Goal: Transaction & Acquisition: Book appointment/travel/reservation

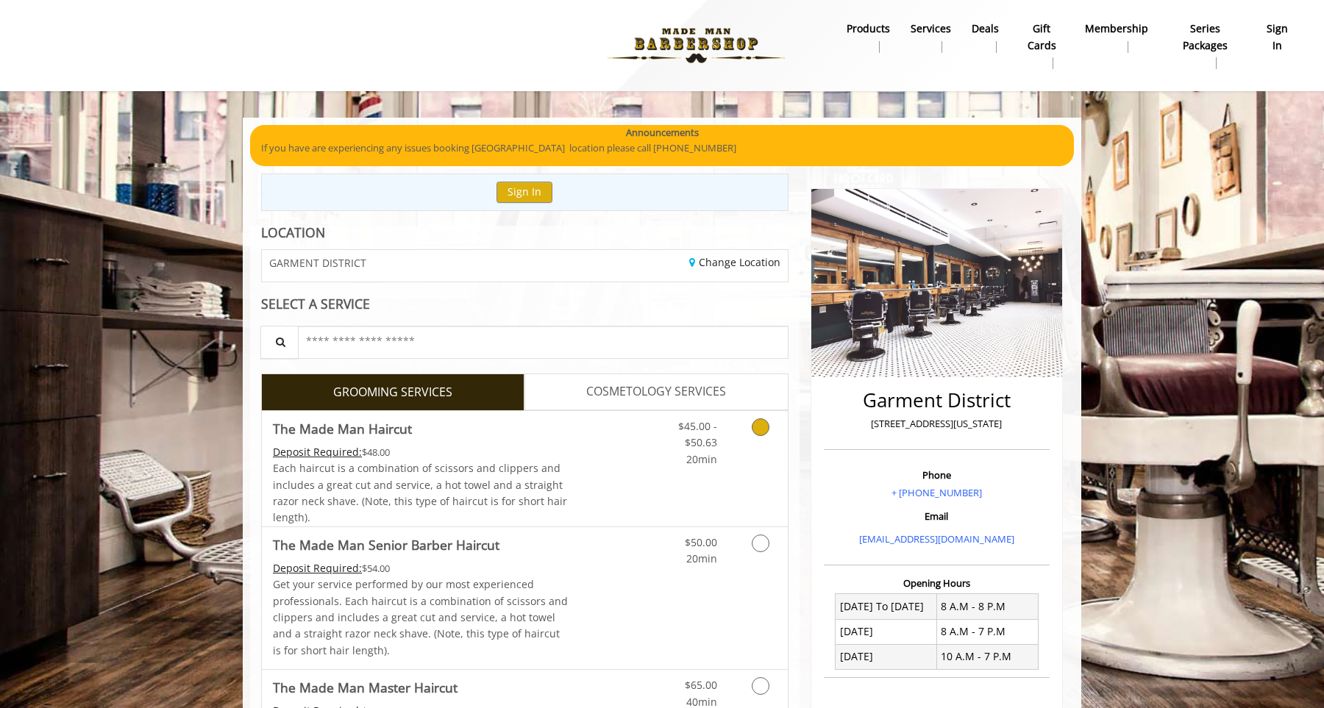
click at [744, 448] on link "Grooming services" at bounding box center [758, 439] width 38 height 57
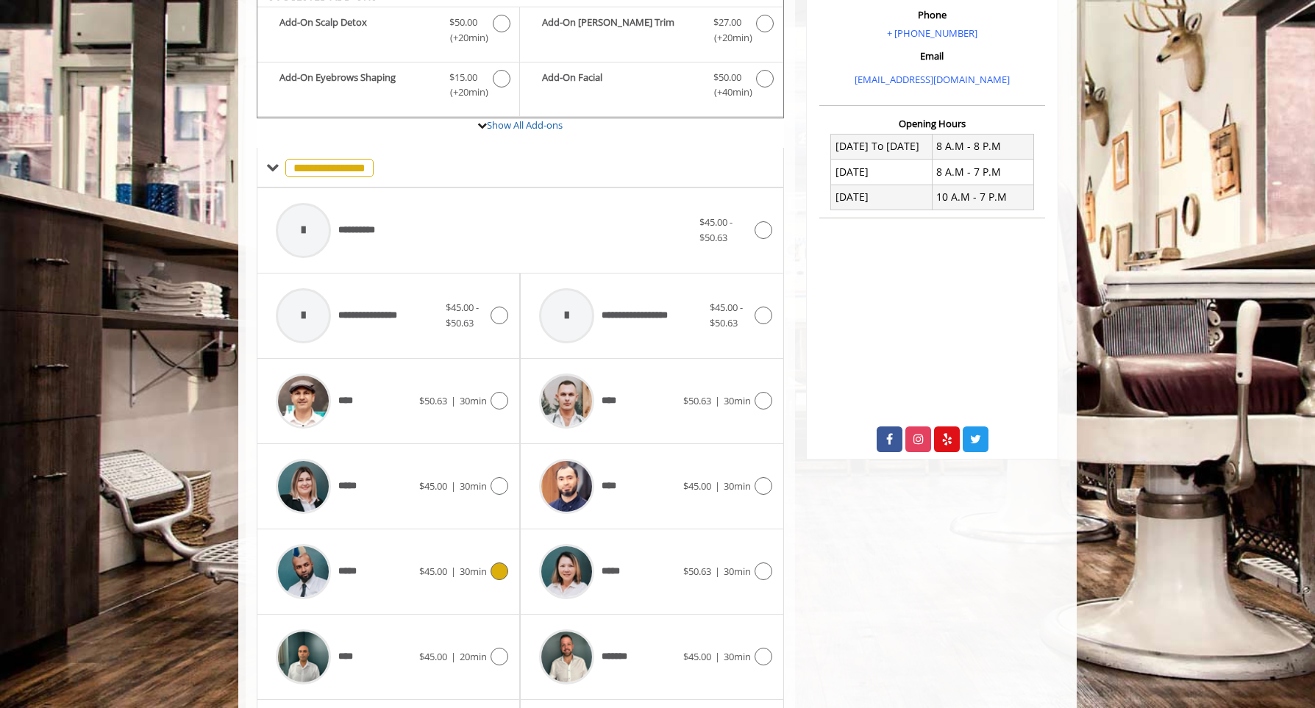
scroll to position [463, 0]
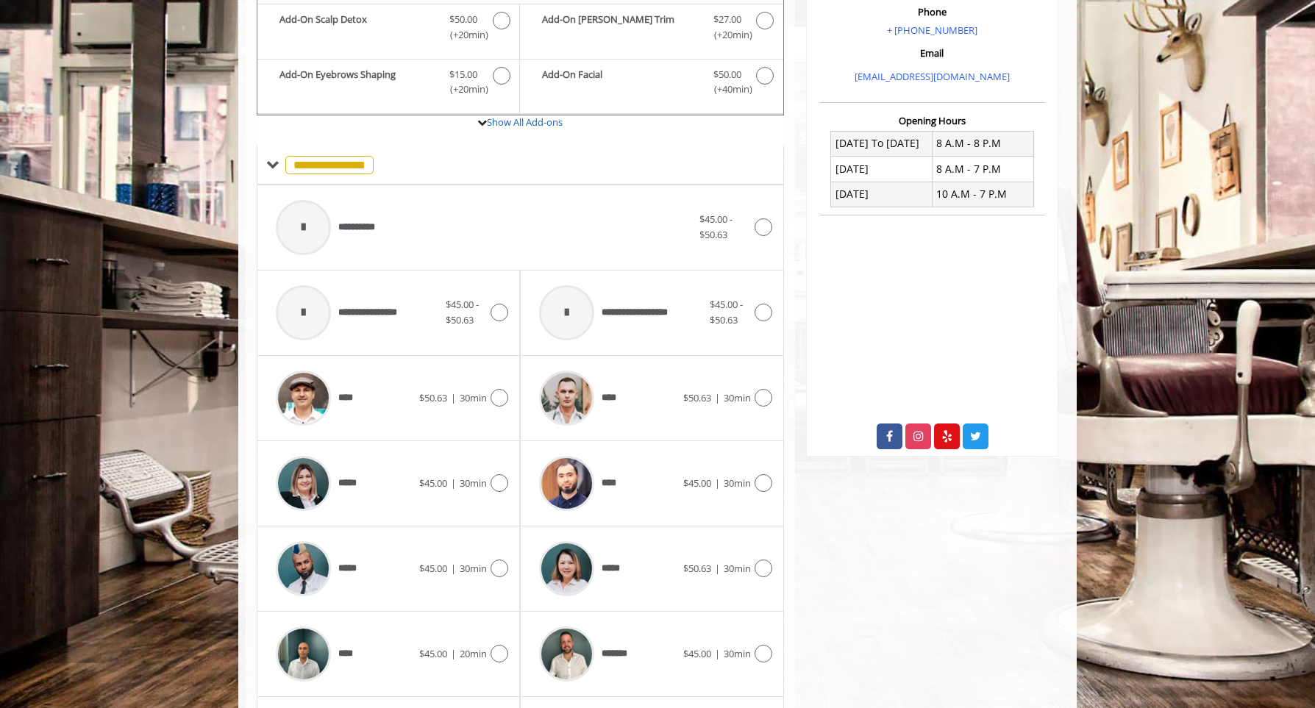
click at [772, 499] on div "**** $45.00 | 30min" at bounding box center [651, 483] width 263 height 85
click at [763, 483] on icon at bounding box center [764, 483] width 18 height 18
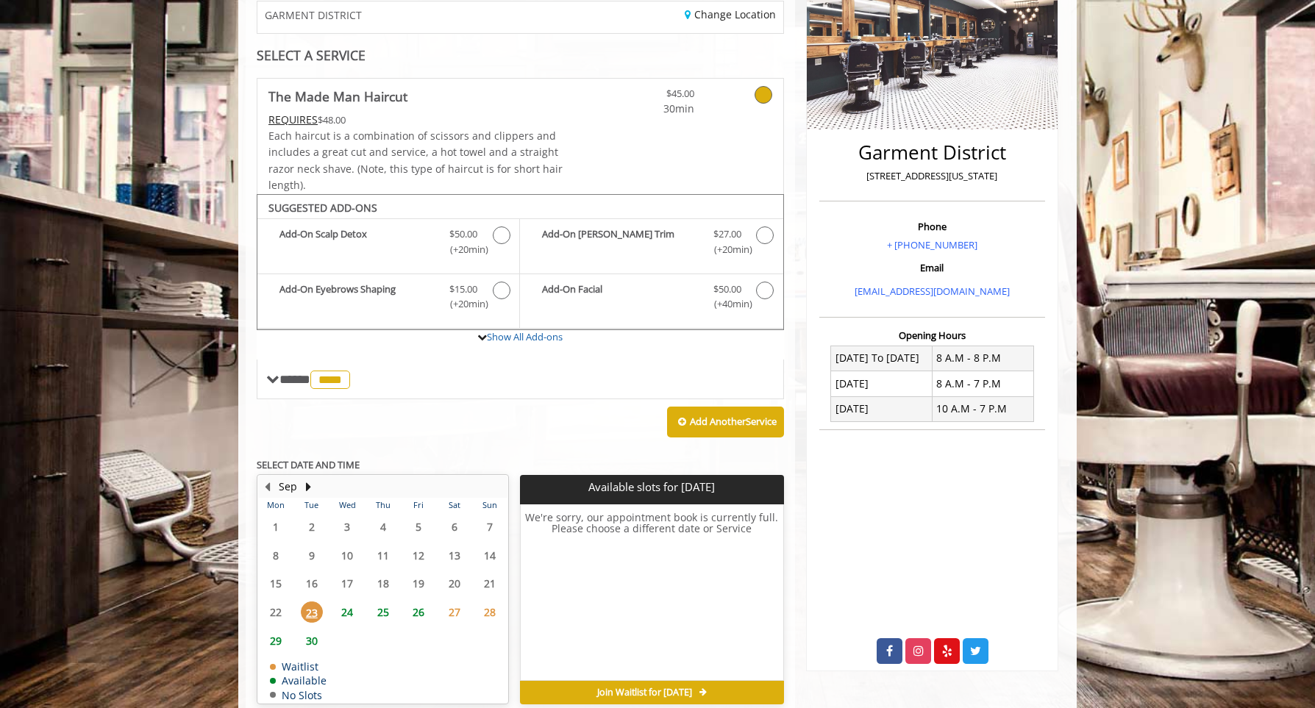
scroll to position [316, 0]
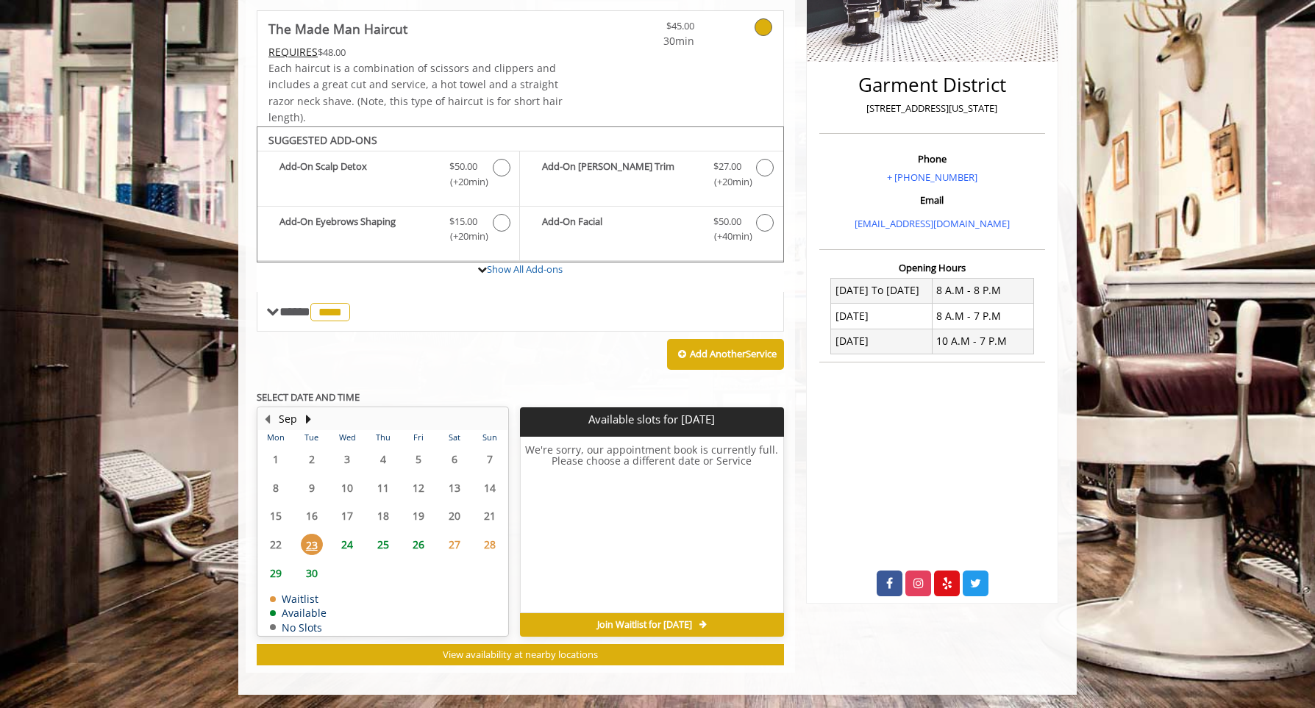
click at [349, 546] on span "24" at bounding box center [347, 544] width 22 height 21
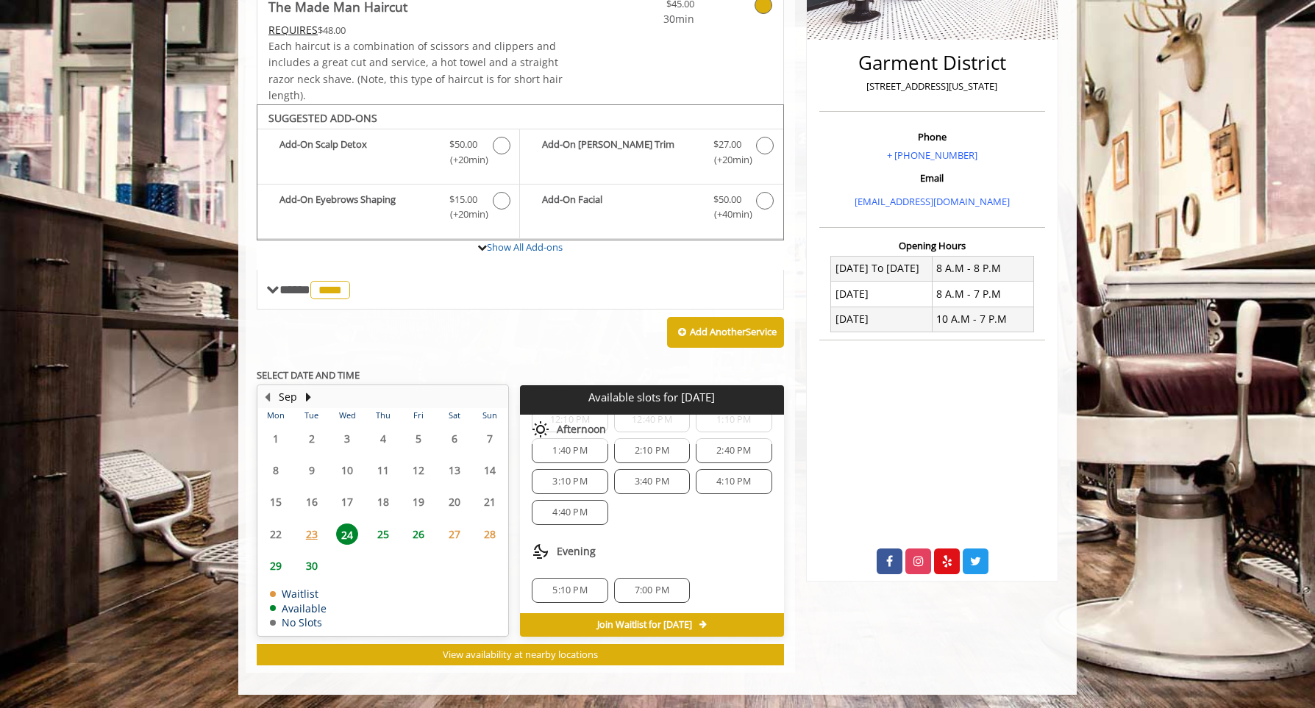
scroll to position [159, 0]
click at [572, 585] on span "5:10 PM" at bounding box center [569, 589] width 35 height 12
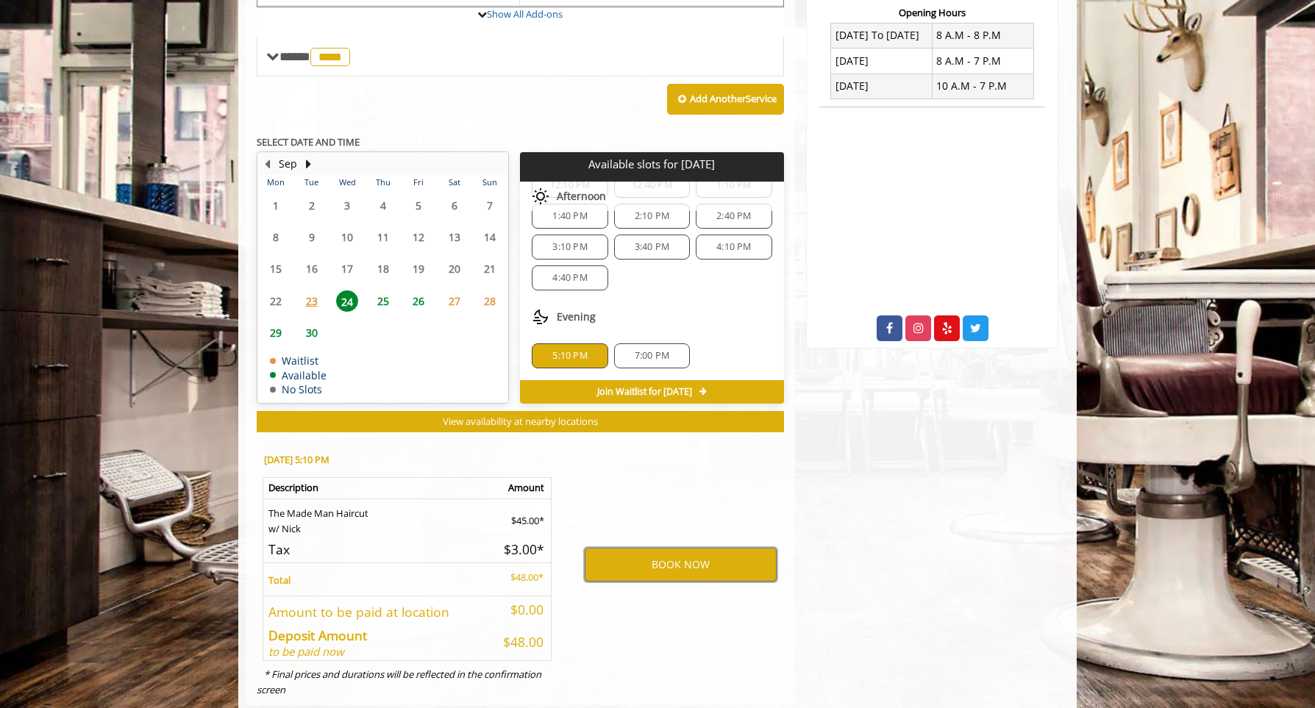
scroll to position [604, 0]
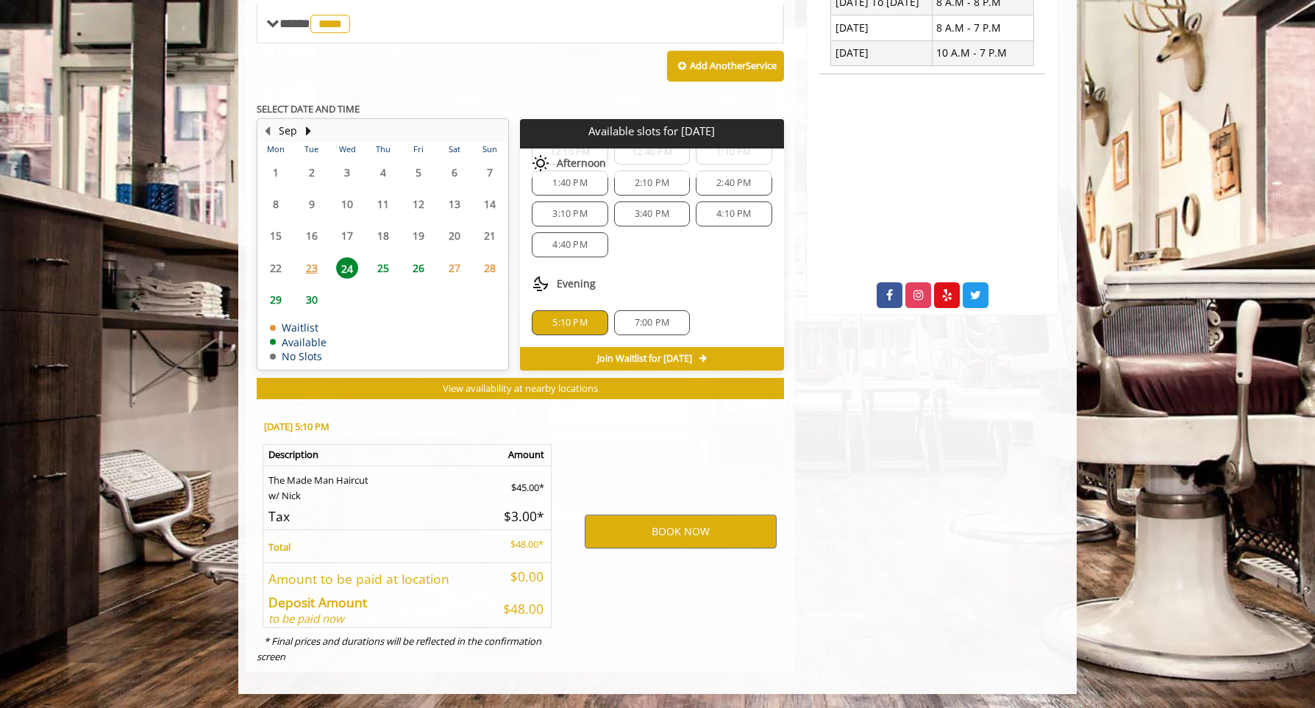
click at [505, 584] on td "$0.00" at bounding box center [520, 576] width 63 height 26
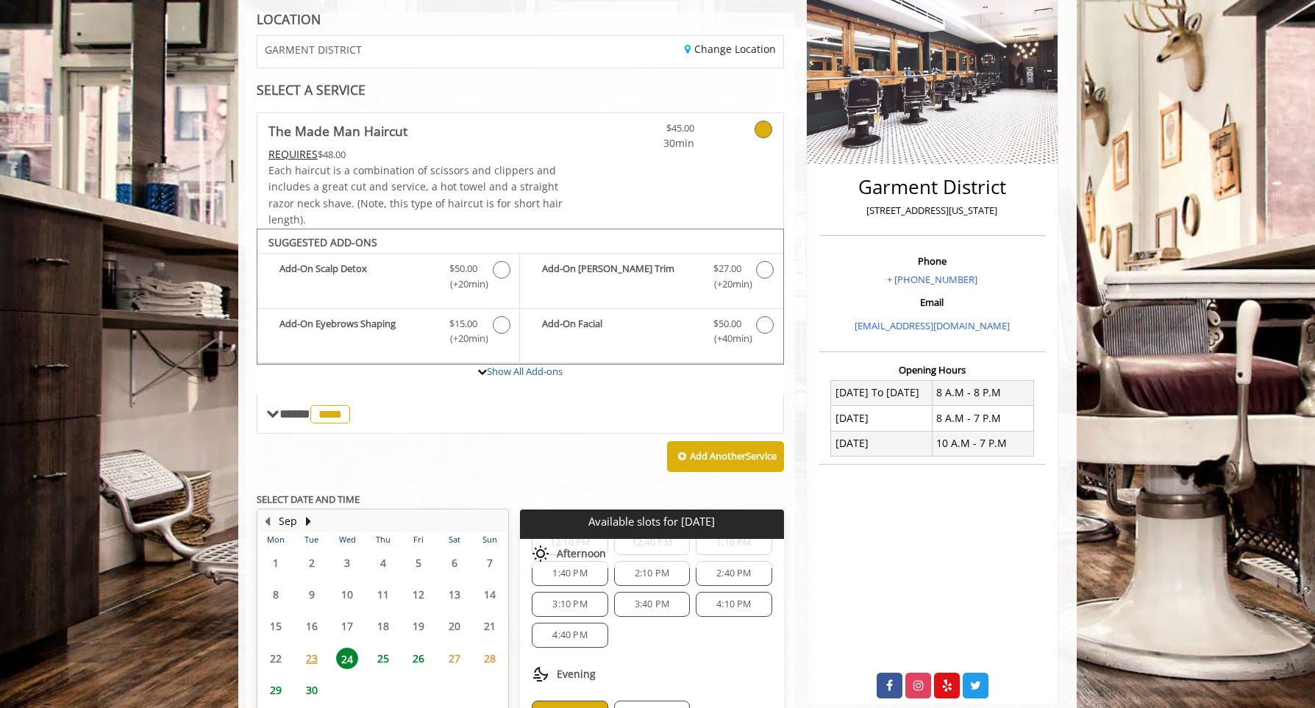
scroll to position [0, 0]
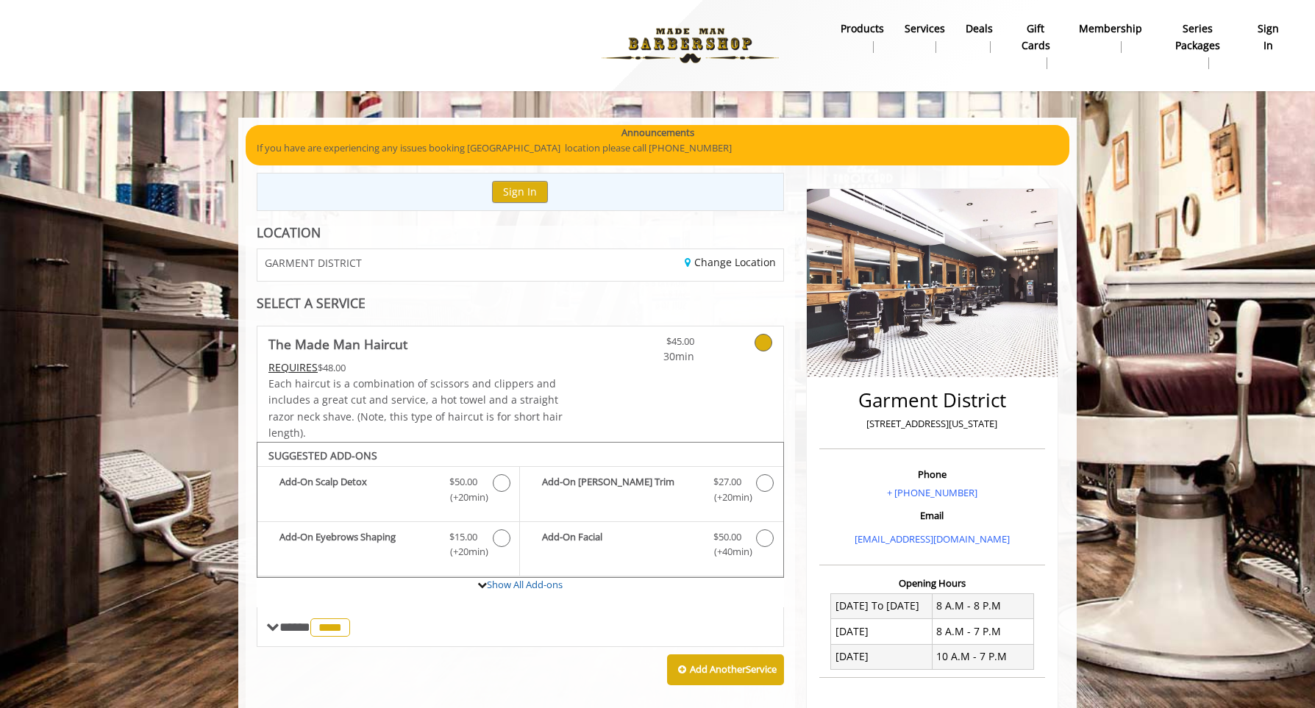
click at [1120, 29] on b "Membership" at bounding box center [1110, 29] width 63 height 16
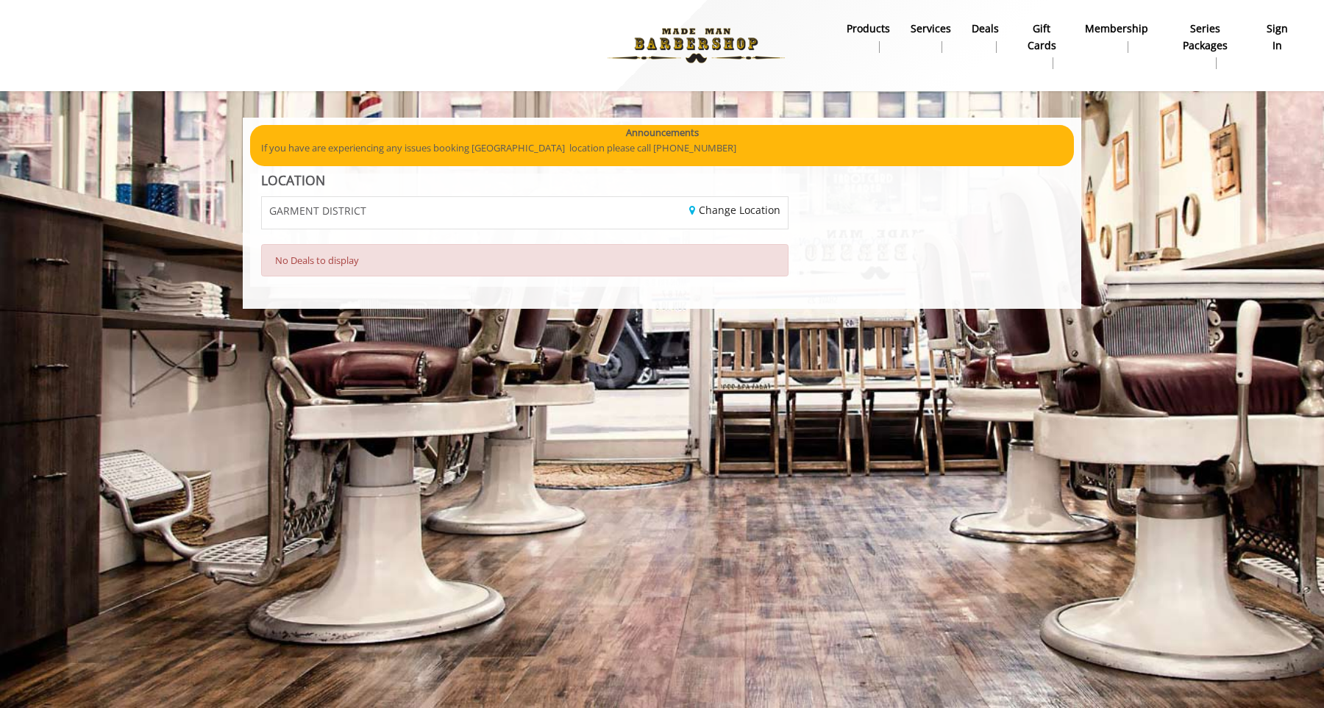
click at [869, 18] on nav "Main Menu . products Services Deals gift cards Membership Series packages sign …" at bounding box center [661, 45] width 1281 height 81
click at [869, 27] on b "products" at bounding box center [868, 29] width 43 height 16
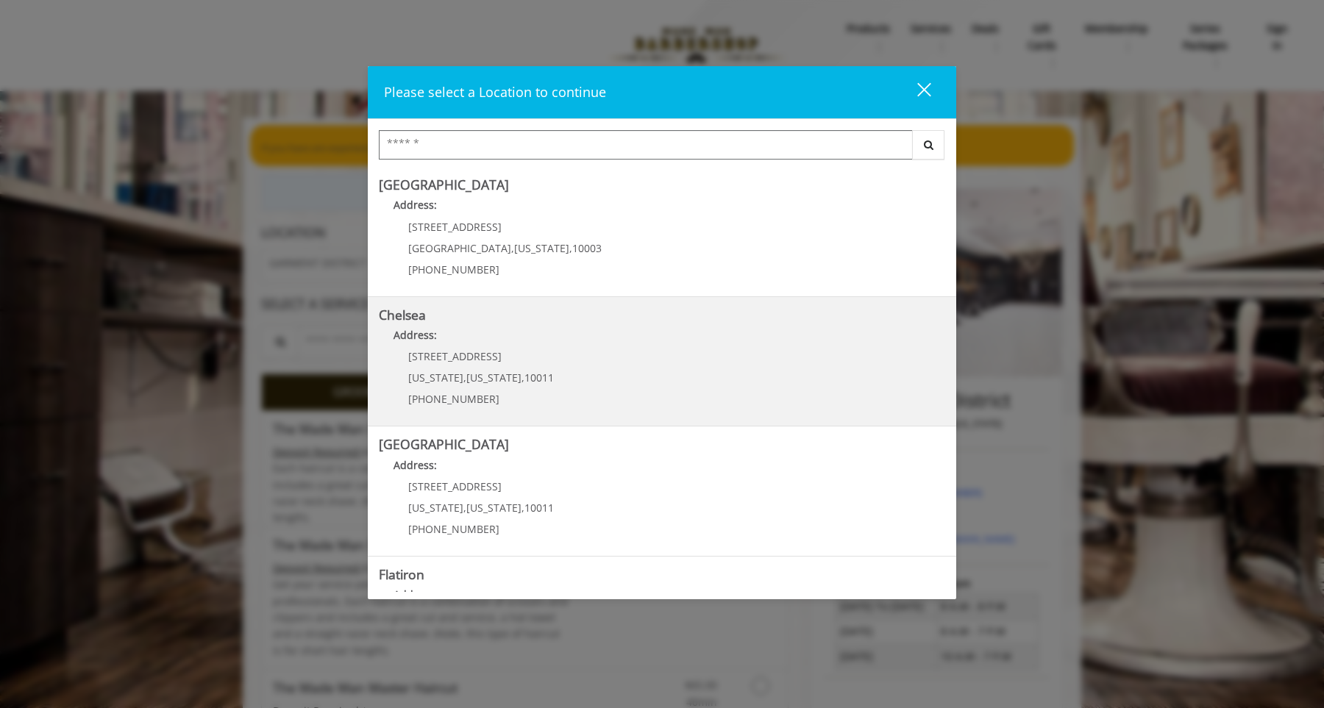
scroll to position [224, 0]
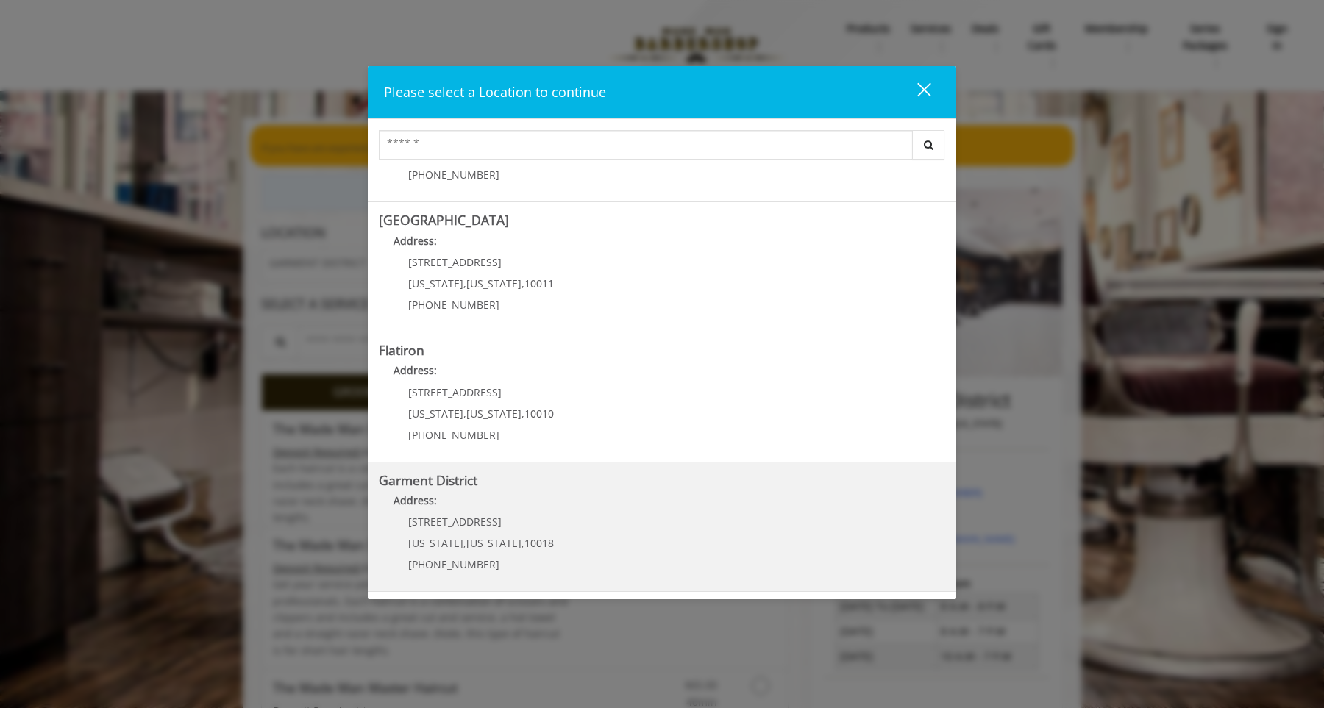
click at [588, 487] on h5 "Garment District" at bounding box center [662, 481] width 566 height 14
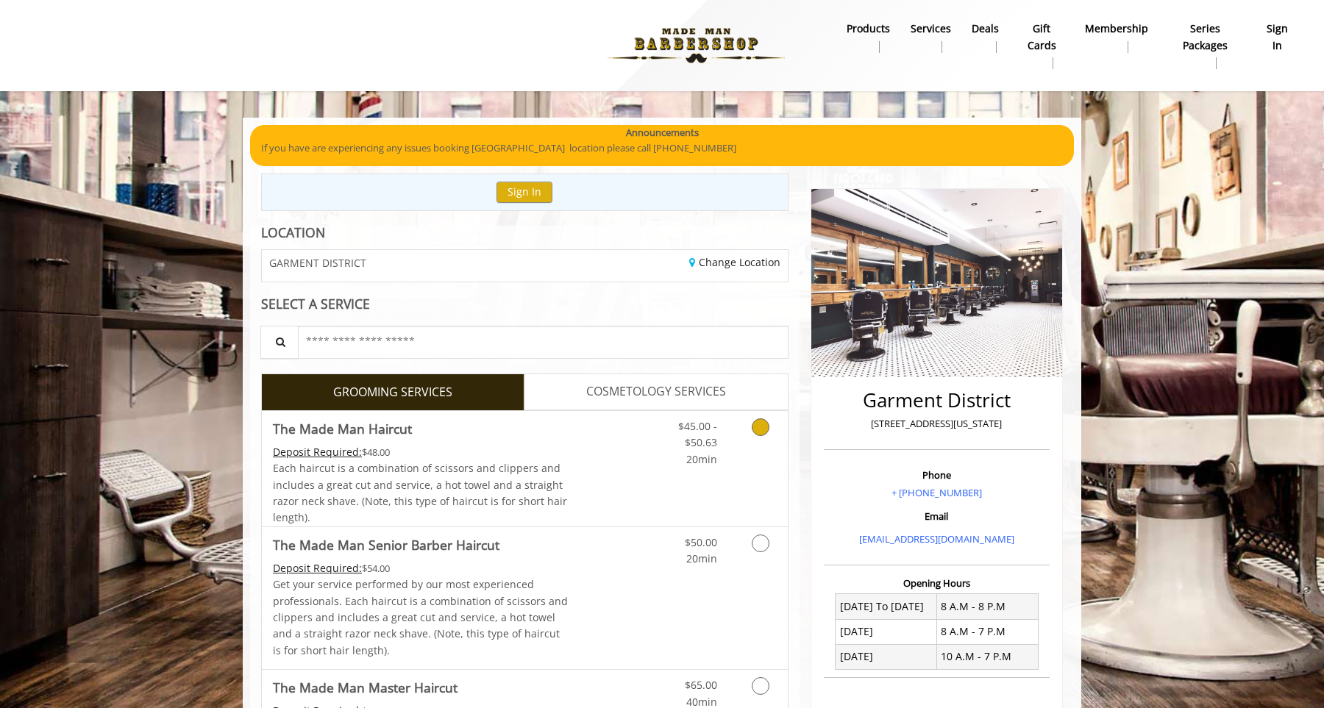
click at [739, 444] on div "Grooming services" at bounding box center [758, 439] width 60 height 57
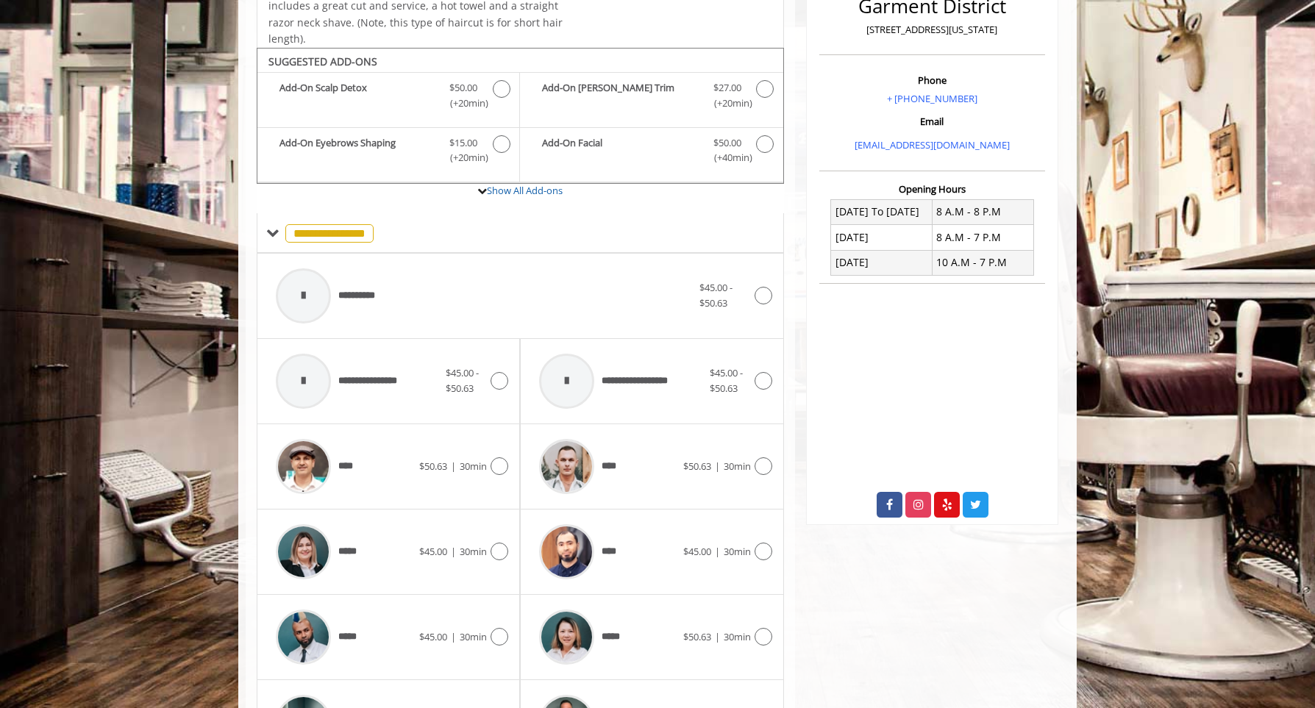
scroll to position [441, 0]
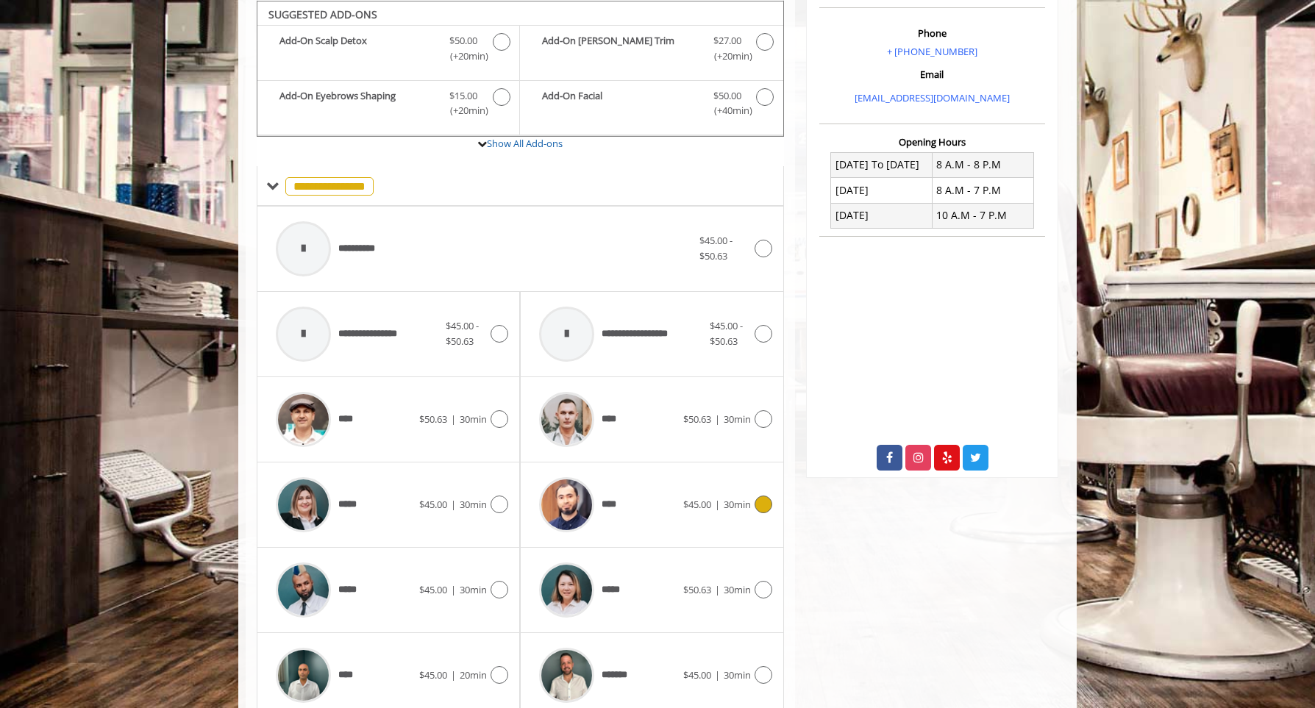
click at [720, 492] on div "**** $45.00 | 30min" at bounding box center [652, 505] width 240 height 70
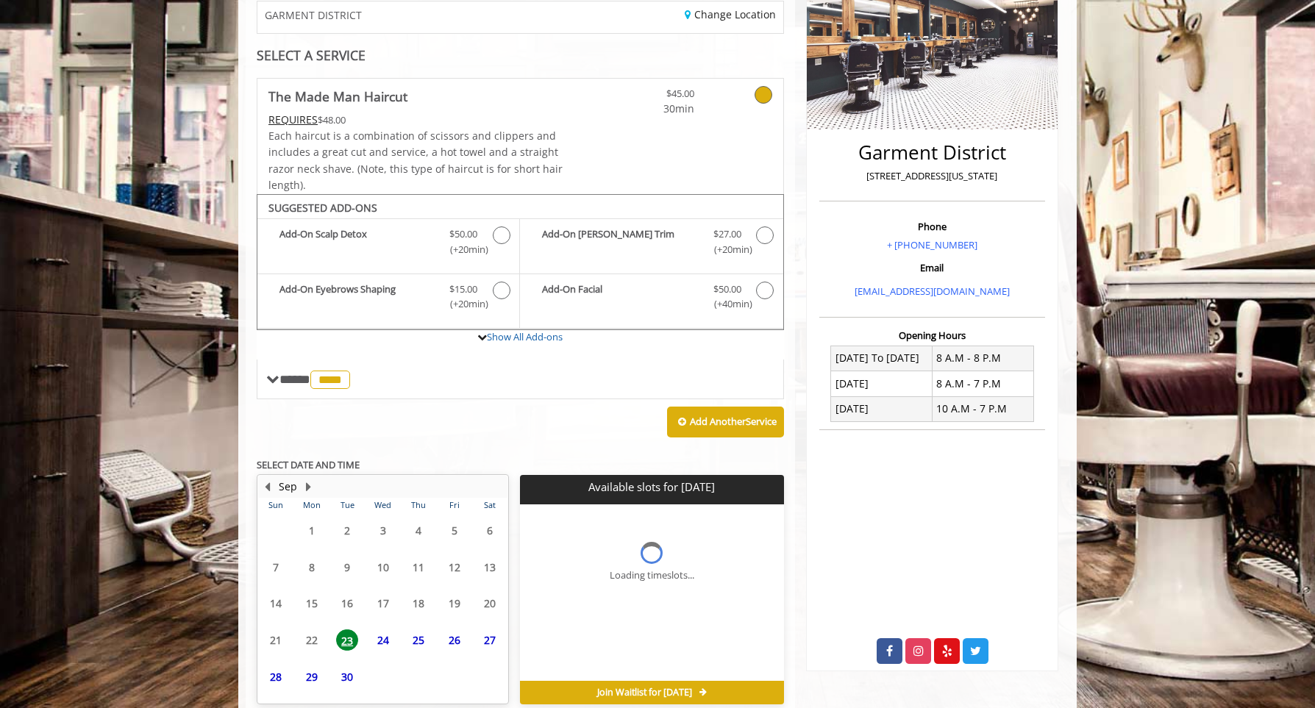
scroll to position [316, 0]
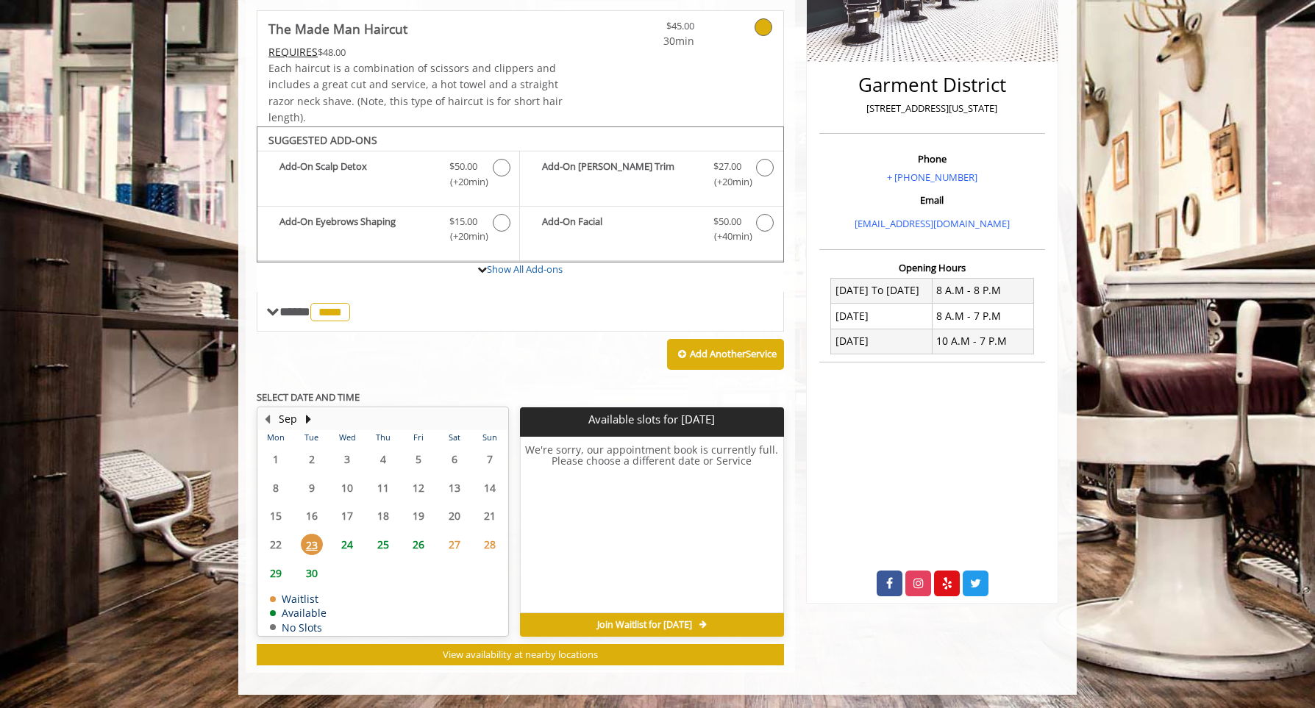
click at [354, 543] on span "24" at bounding box center [347, 544] width 22 height 21
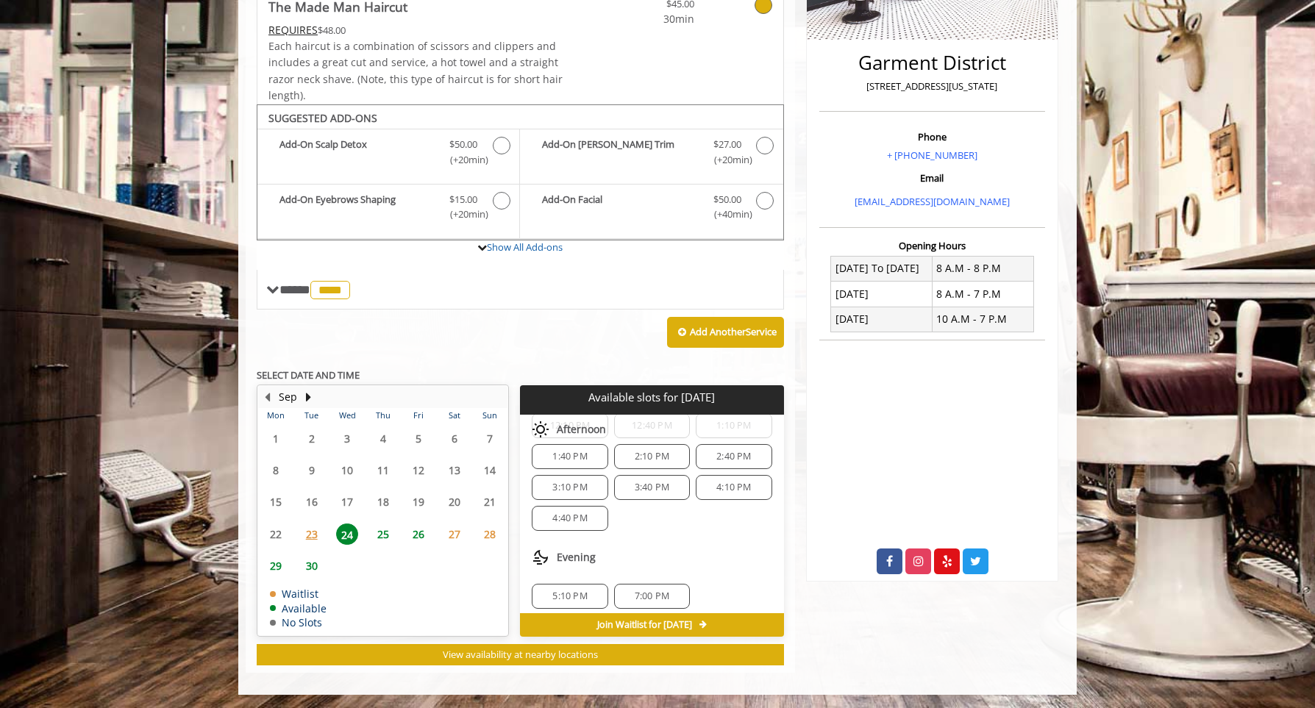
scroll to position [159, 0]
click at [569, 578] on div "5:10 PM" at bounding box center [570, 589] width 76 height 25
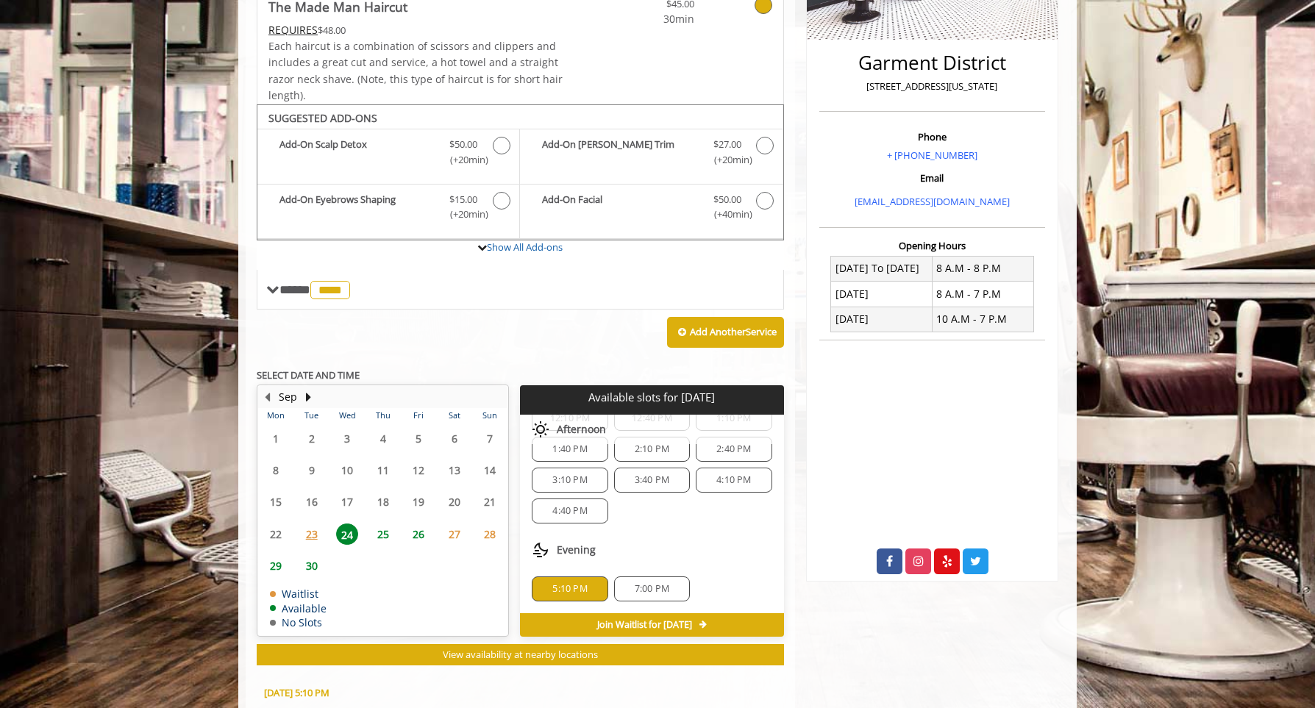
scroll to position [604, 0]
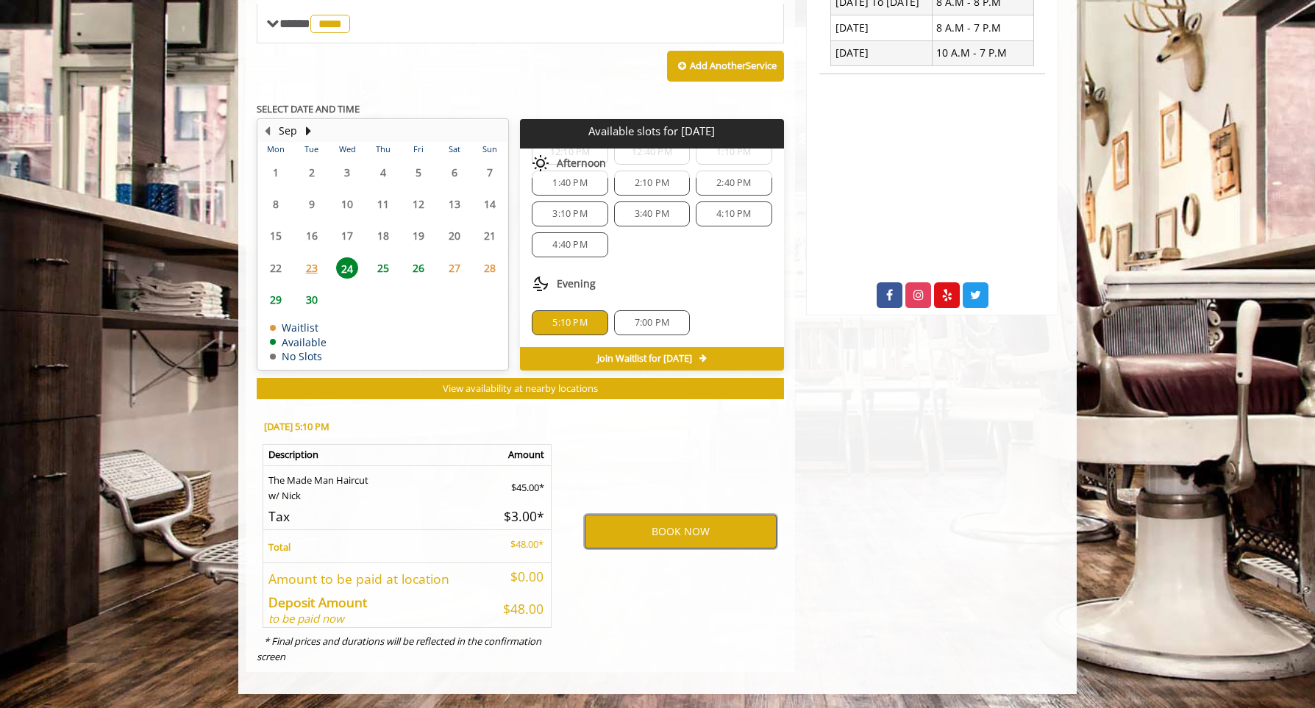
click at [697, 526] on button "BOOK NOW" at bounding box center [681, 532] width 192 height 34
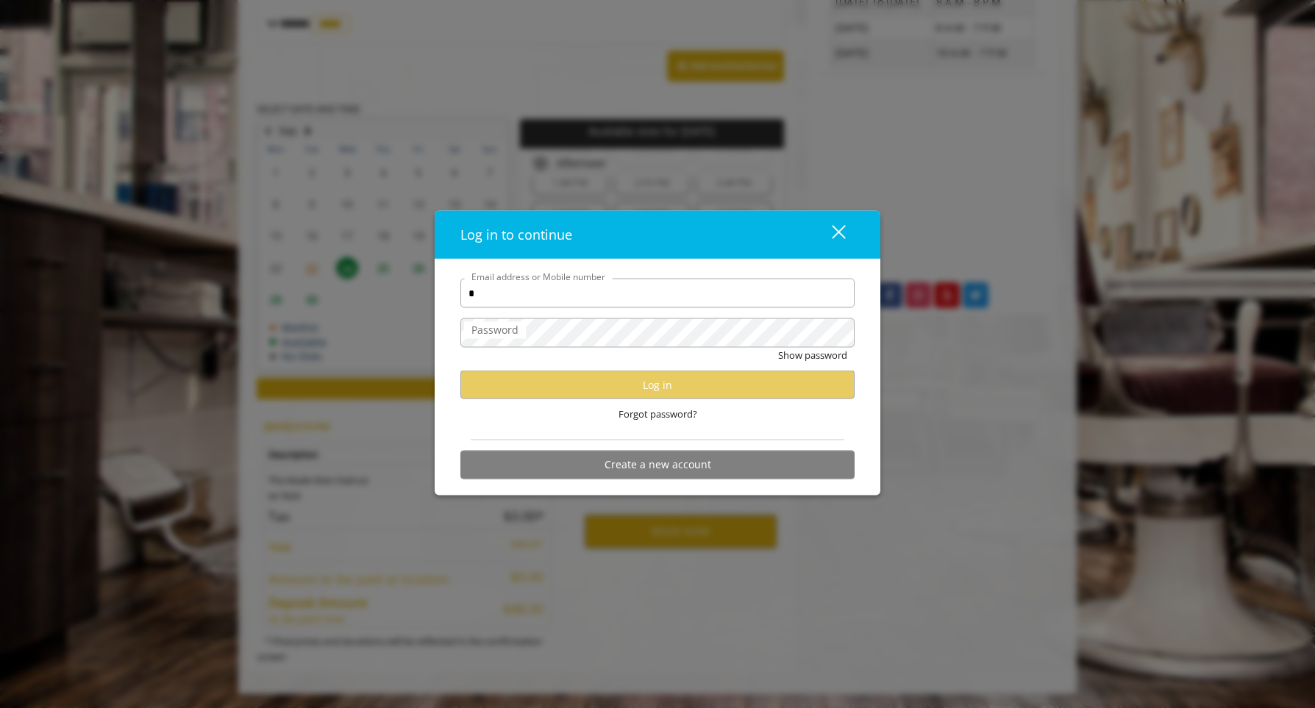
type input "**********"
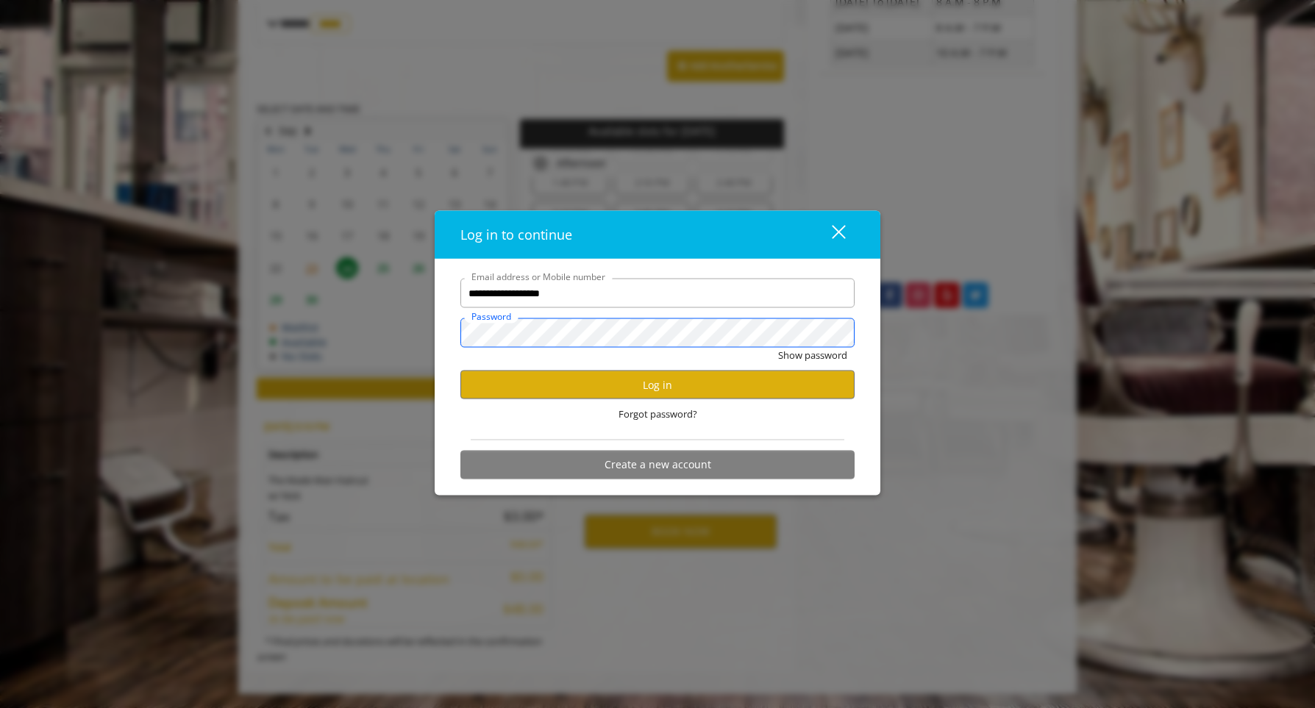
click at [778, 348] on button "Show password" at bounding box center [812, 355] width 69 height 15
click at [613, 379] on button "Log in" at bounding box center [658, 385] width 394 height 29
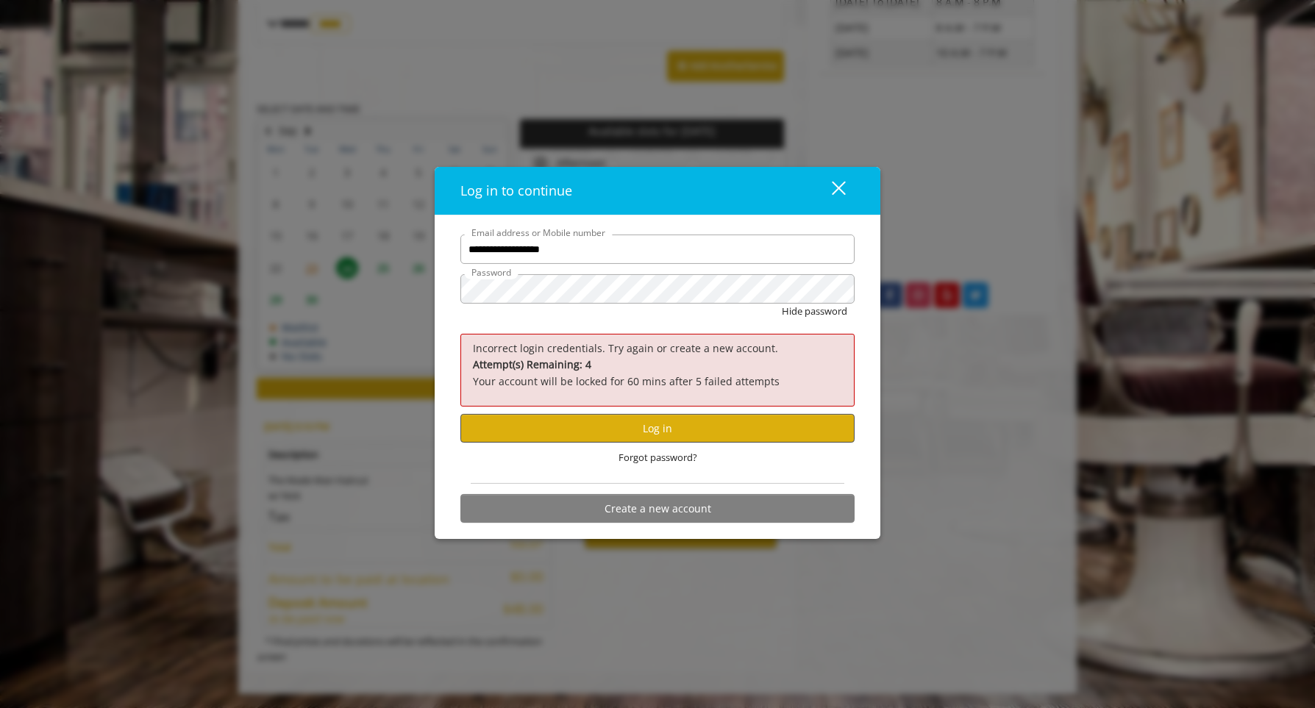
click at [639, 429] on button "Log in" at bounding box center [658, 428] width 394 height 29
click at [575, 423] on button "Log in" at bounding box center [658, 428] width 394 height 29
click at [544, 433] on button "Log in" at bounding box center [658, 428] width 394 height 29
click at [839, 182] on div "close" at bounding box center [829, 191] width 29 height 22
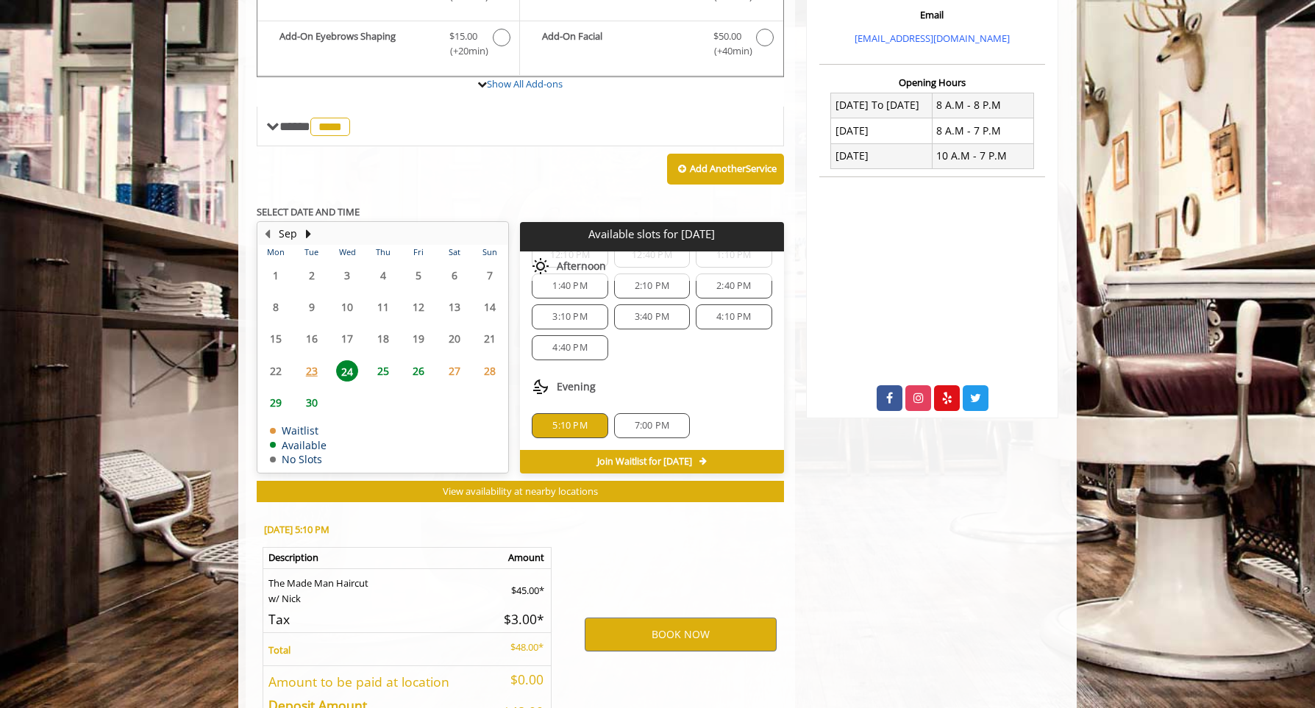
scroll to position [554, 0]
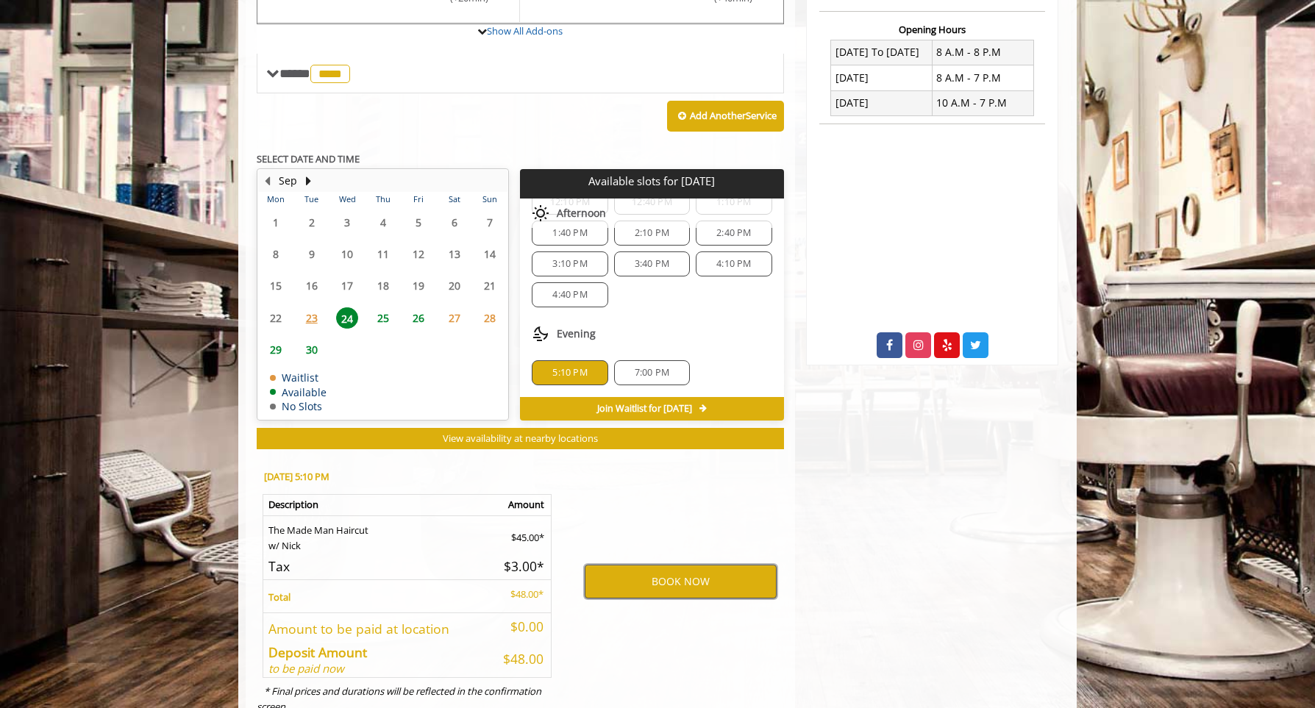
click at [694, 574] on button "BOOK NOW" at bounding box center [681, 582] width 192 height 34
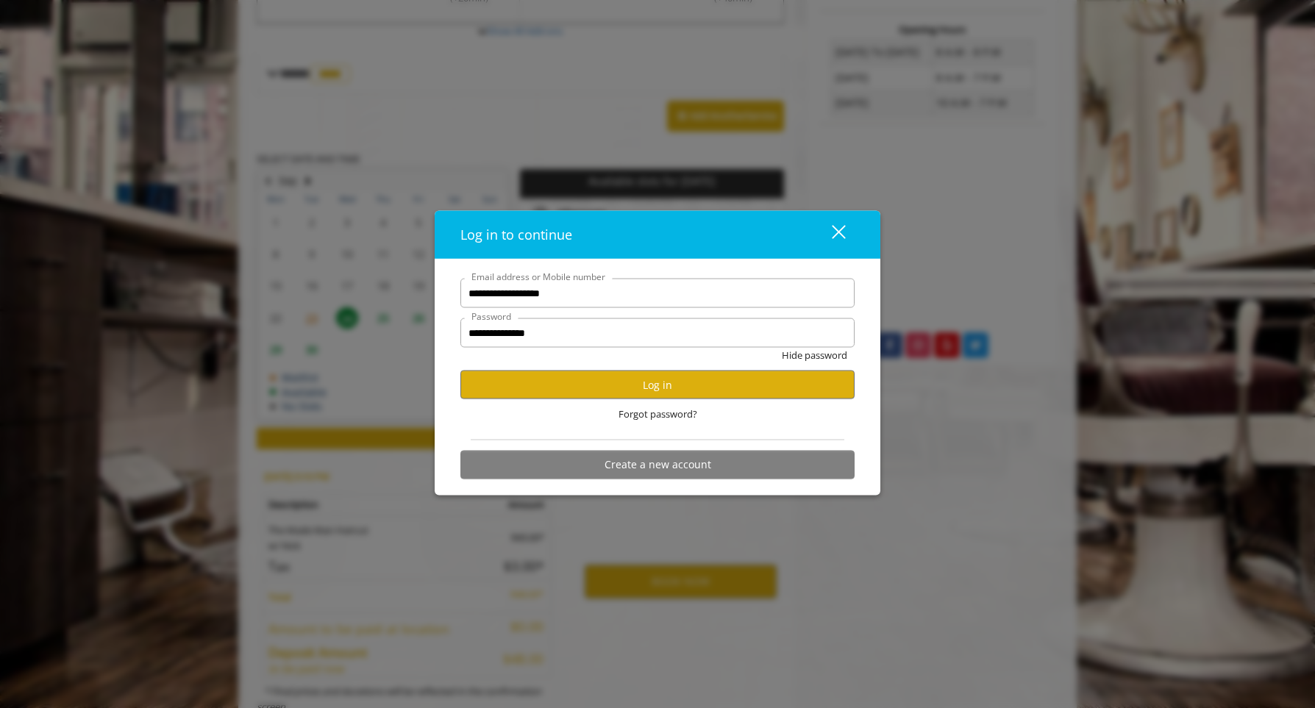
click at [839, 232] on div "close dialog" at bounding box center [839, 232] width 14 height 14
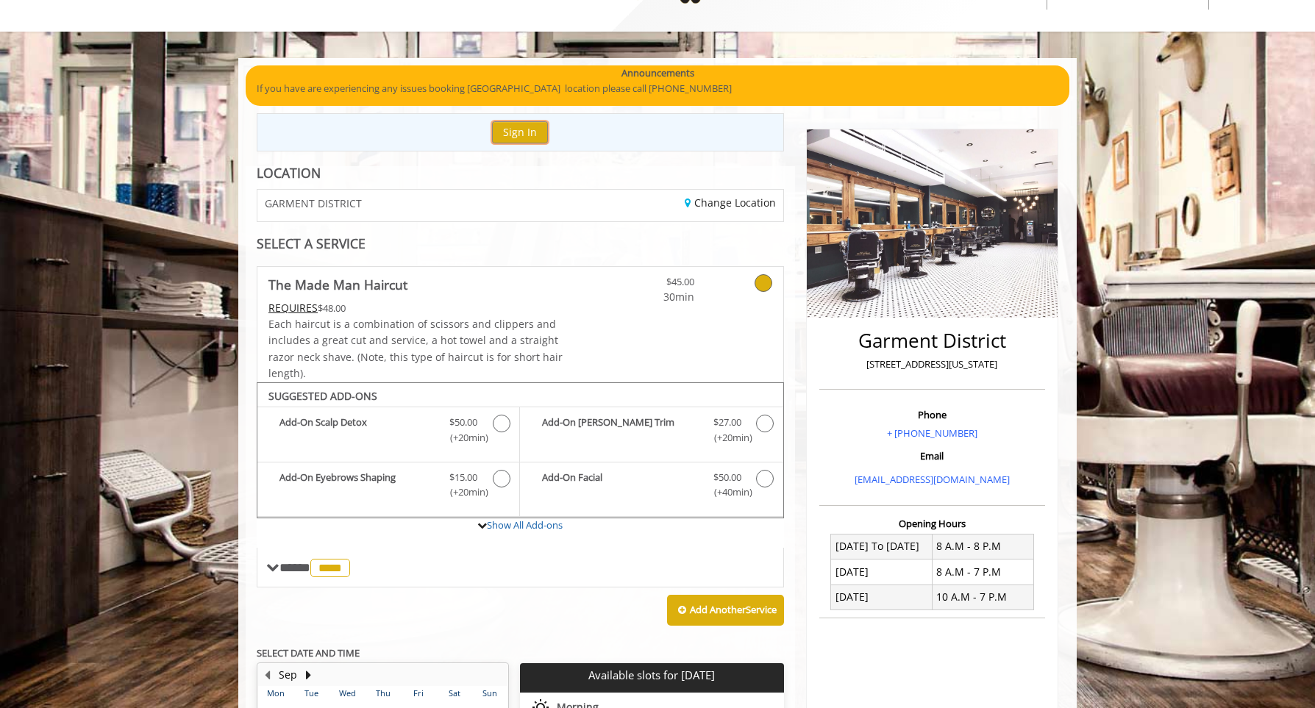
scroll to position [0, 0]
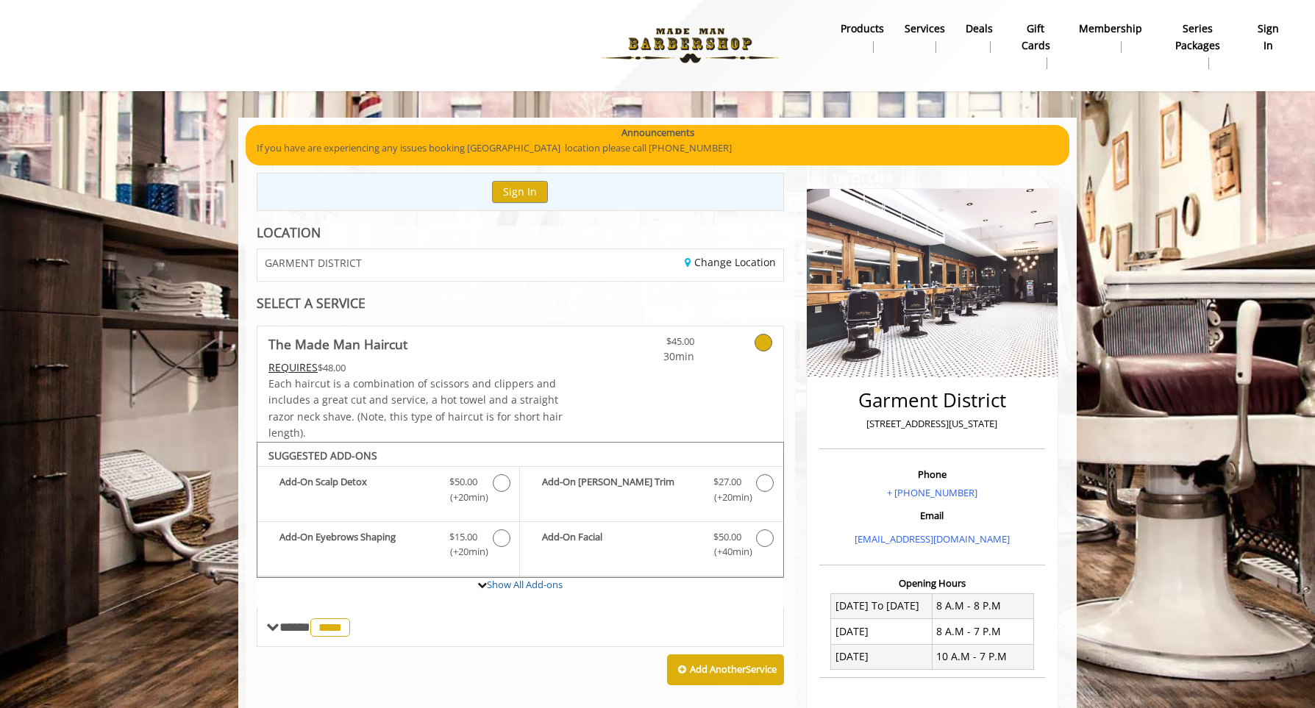
click at [1275, 28] on b "sign in" at bounding box center [1268, 37] width 29 height 33
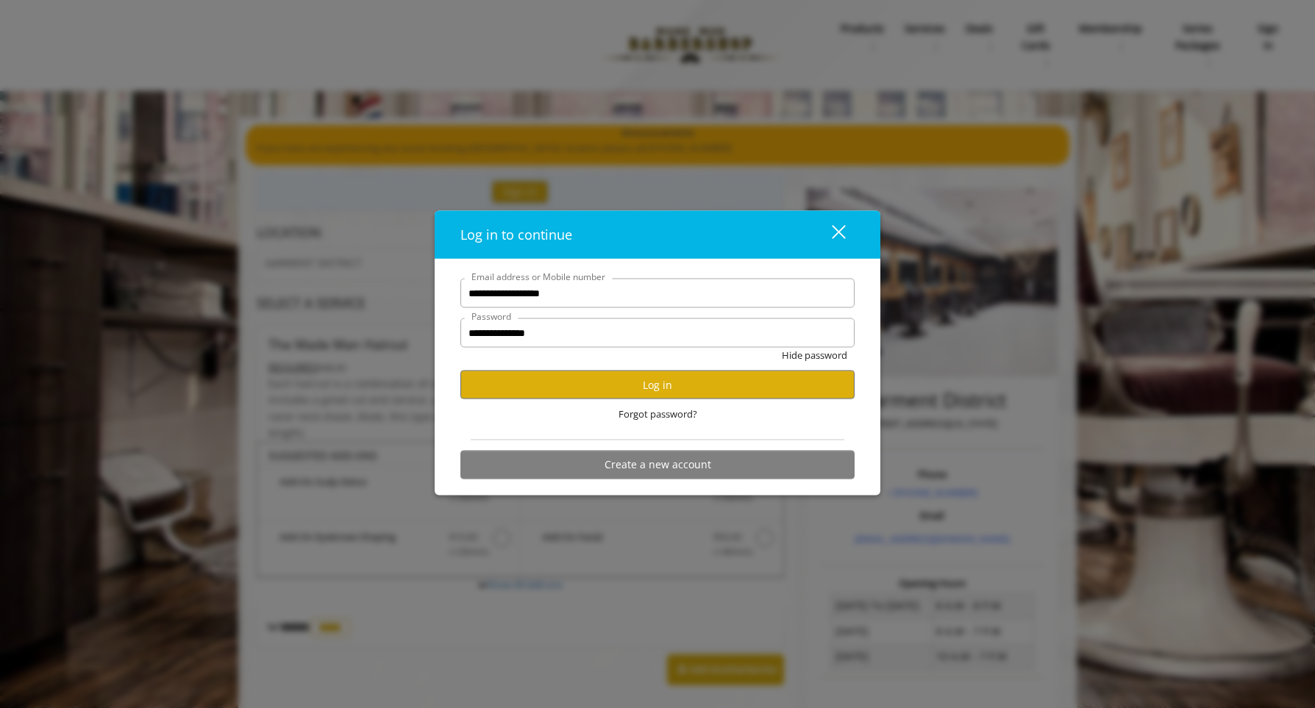
click at [842, 230] on div "close" at bounding box center [829, 235] width 29 height 22
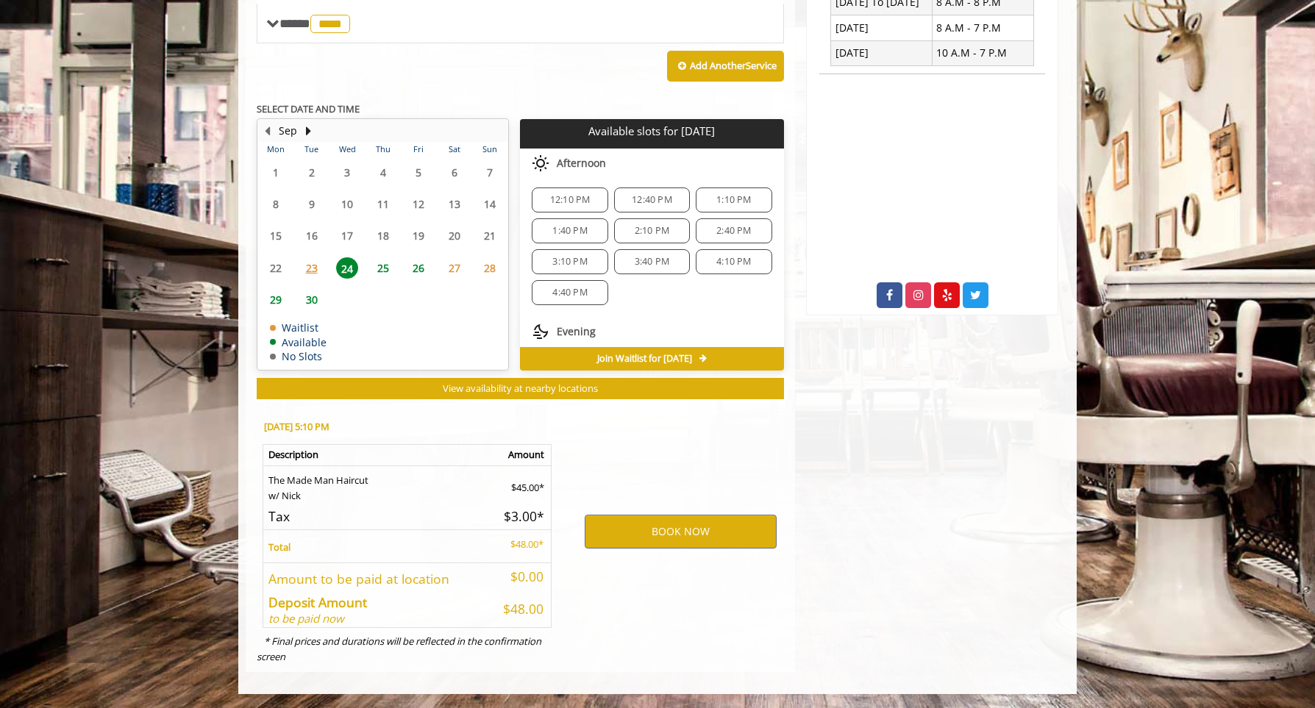
scroll to position [159, 0]
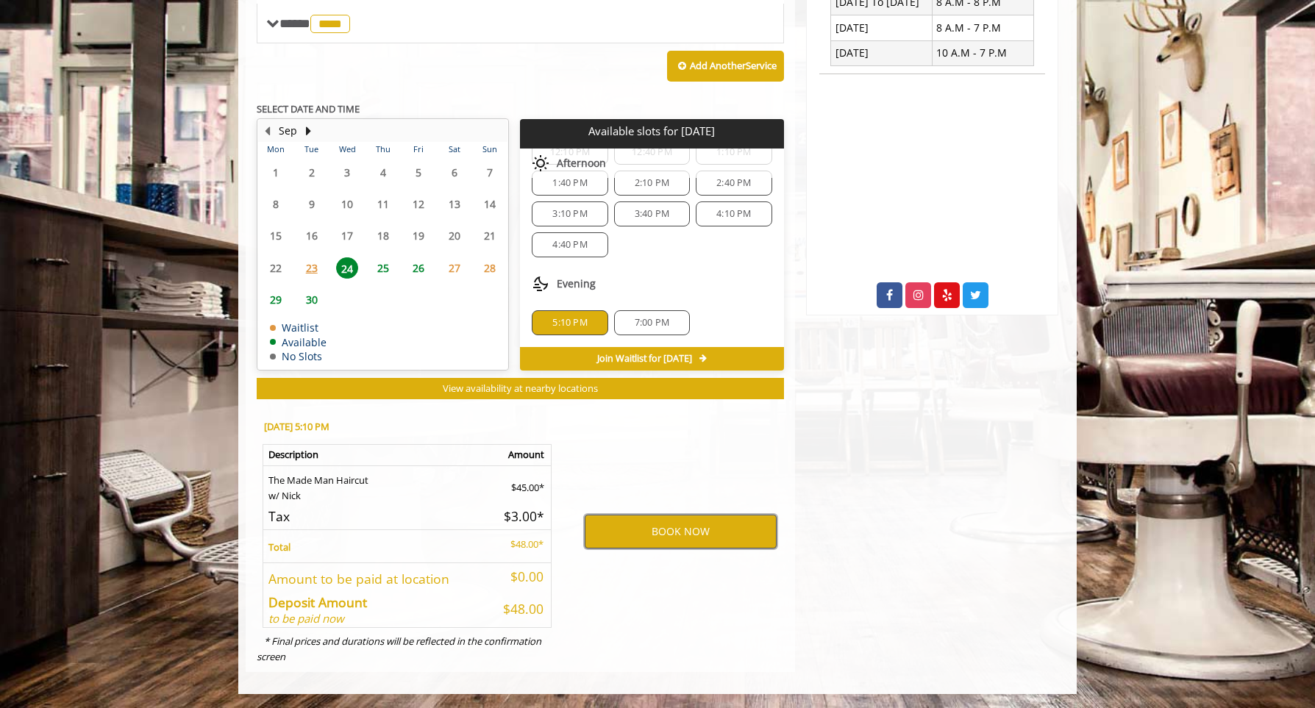
click at [709, 535] on button "BOOK NOW" at bounding box center [681, 532] width 192 height 34
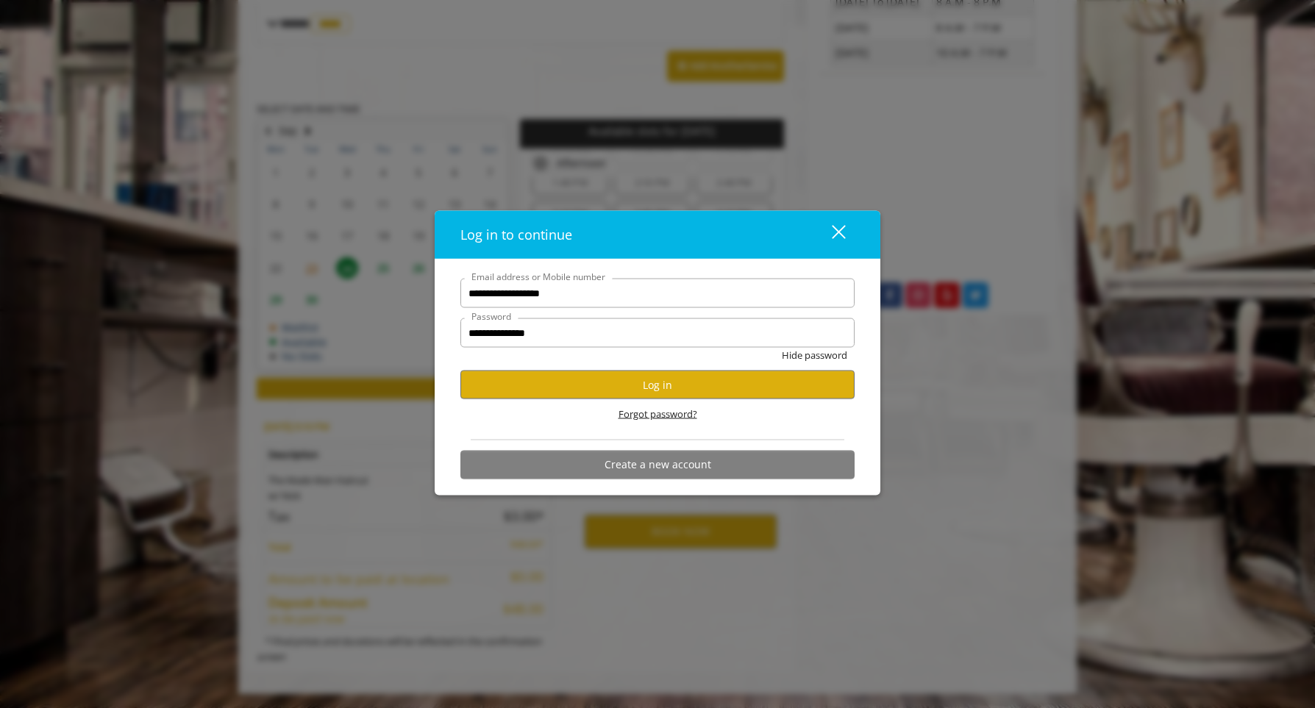
click at [675, 415] on span "Forgot password?" at bounding box center [658, 414] width 79 height 15
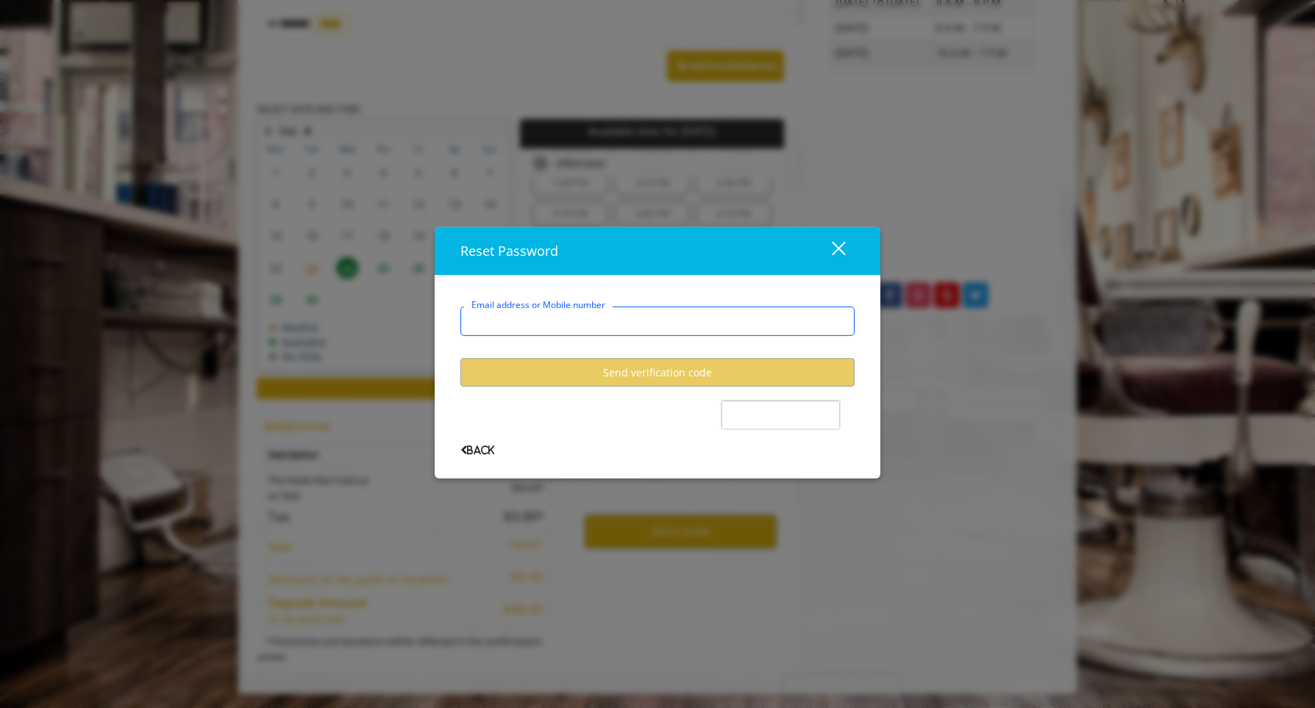
click at [651, 324] on input "Email address or Mobile number" at bounding box center [658, 321] width 394 height 29
type input "**********"
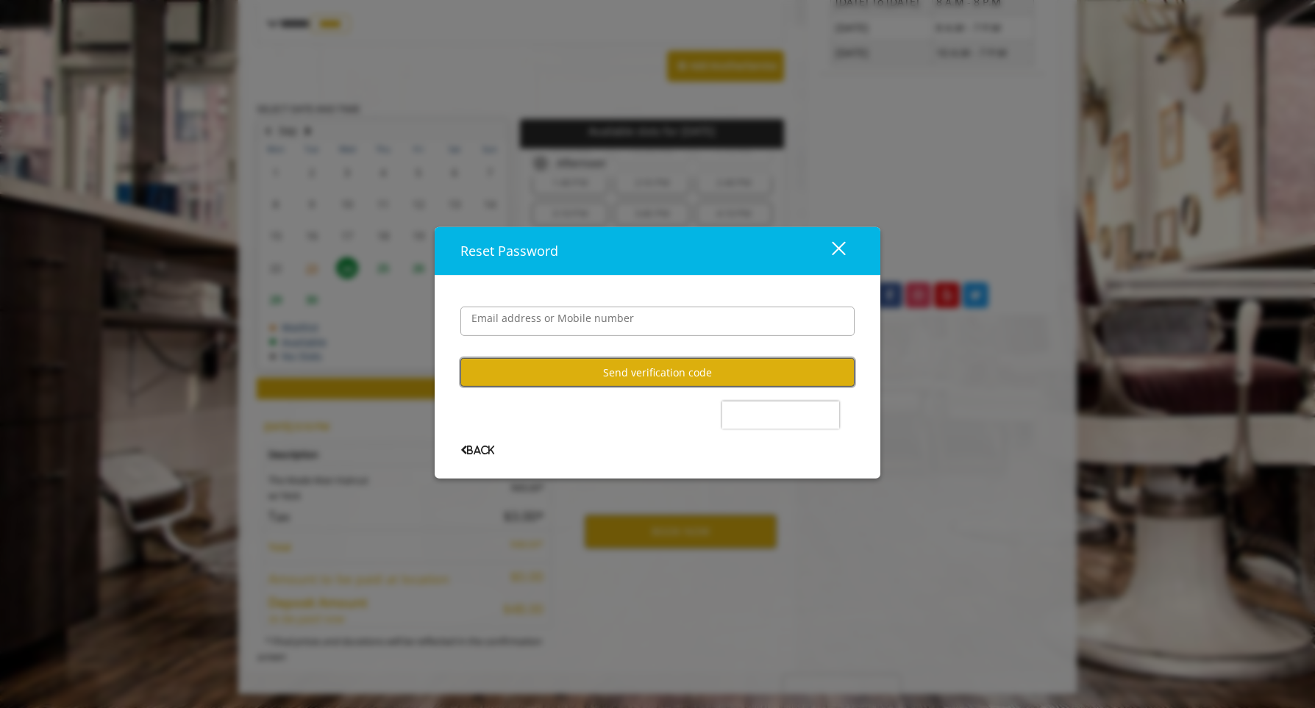
click at [597, 381] on button "Send verification code" at bounding box center [658, 372] width 394 height 29
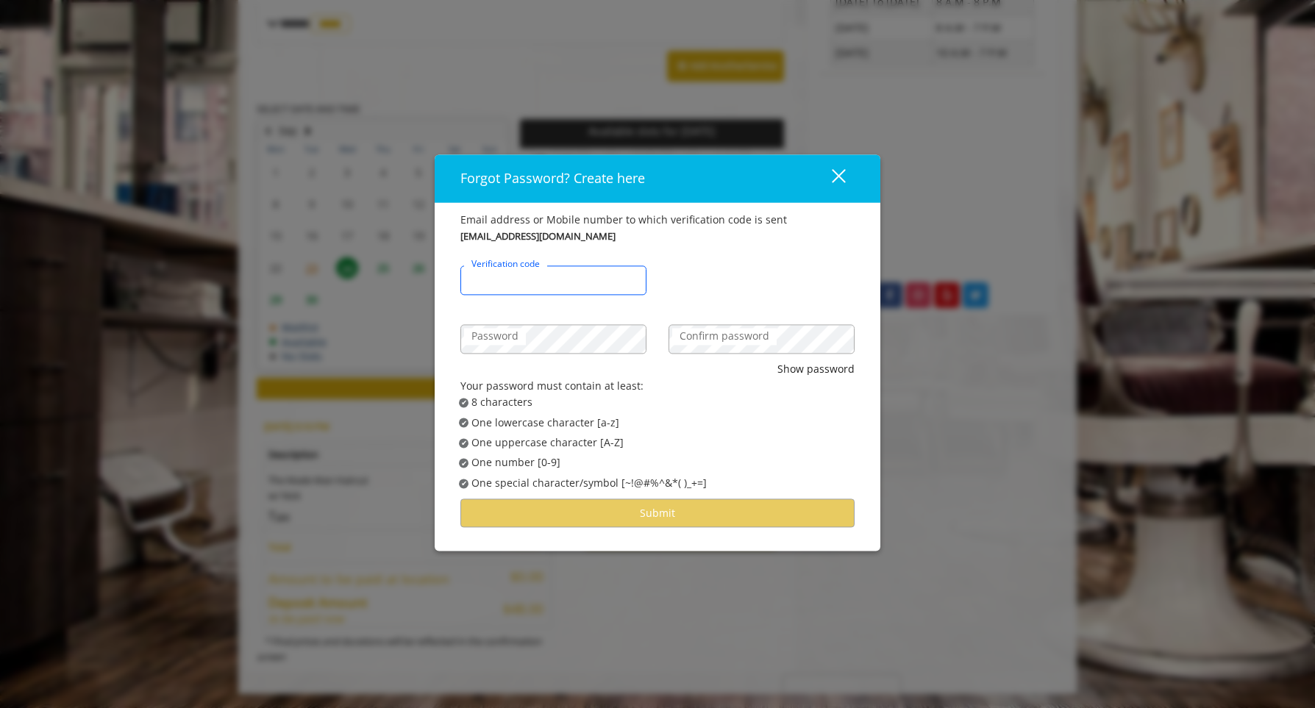
click at [565, 277] on input "Verification code" at bounding box center [554, 280] width 186 height 29
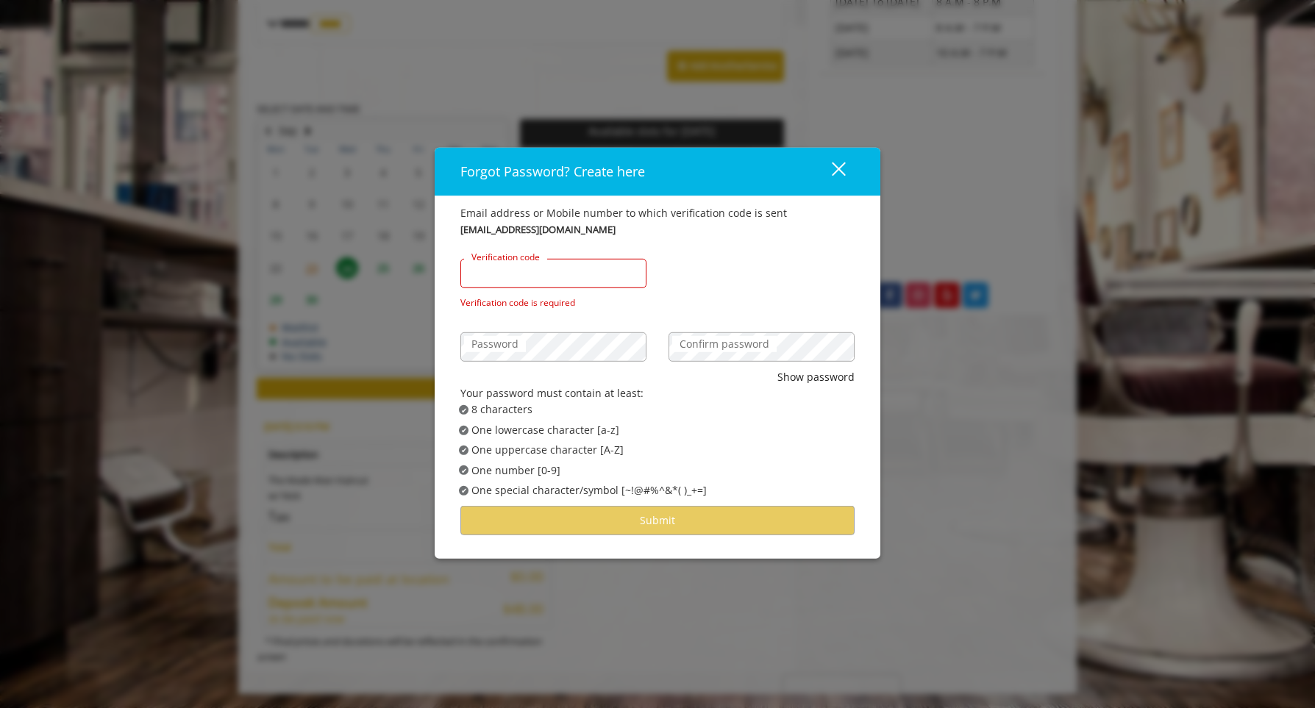
click at [507, 282] on input "Verification code" at bounding box center [554, 273] width 186 height 29
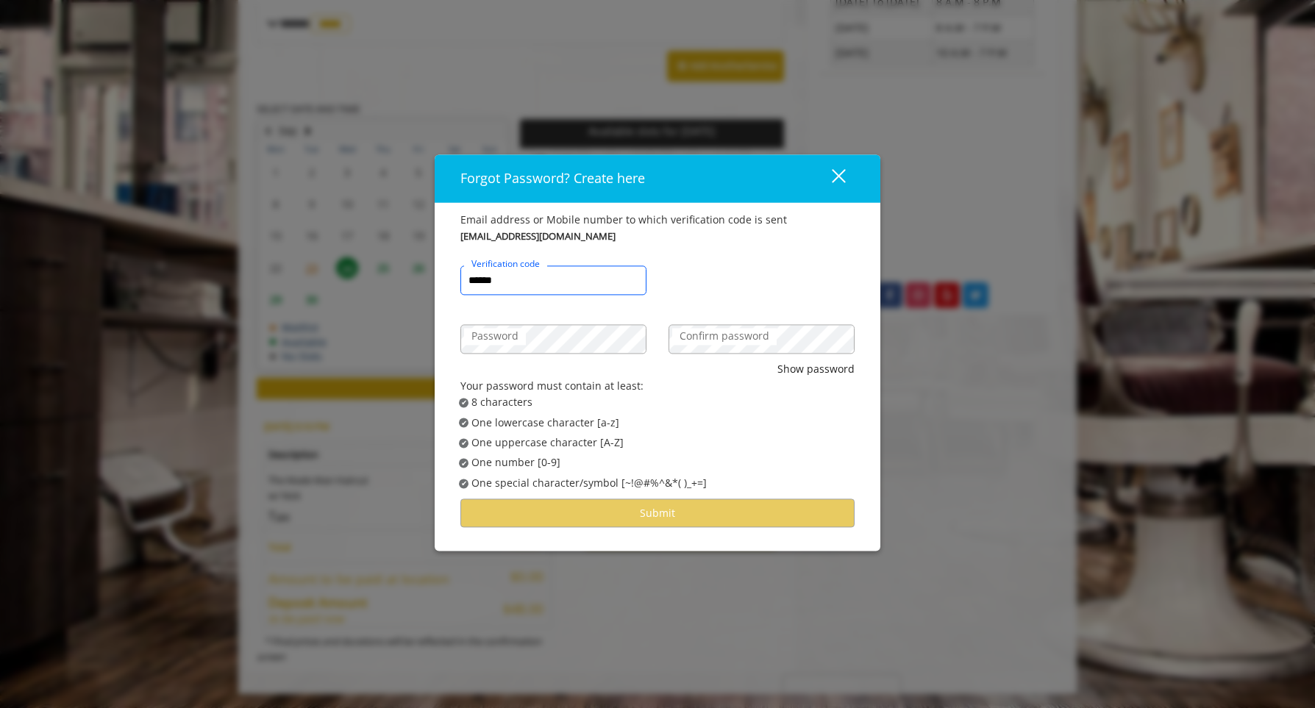
type input "******"
click at [803, 375] on button "Show password" at bounding box center [816, 370] width 77 height 16
click at [698, 336] on label "Confirm password" at bounding box center [724, 337] width 104 height 16
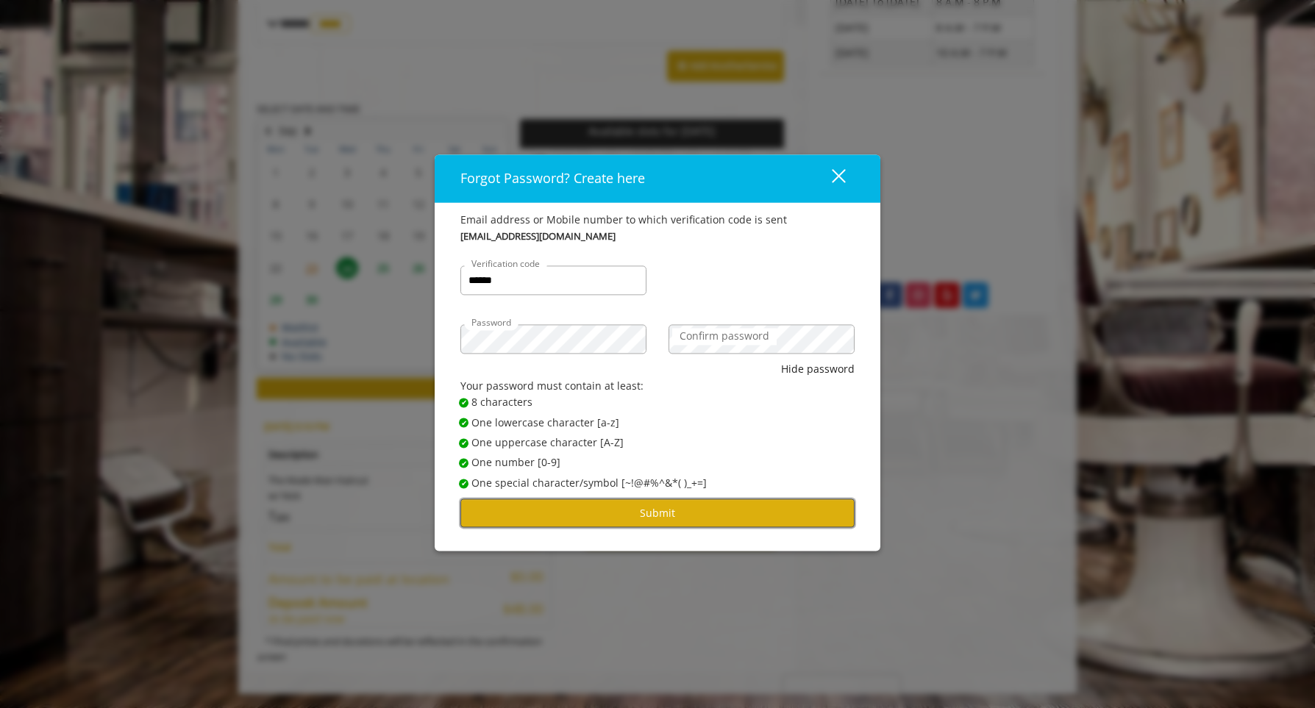
click at [597, 521] on button "Submit" at bounding box center [658, 513] width 394 height 29
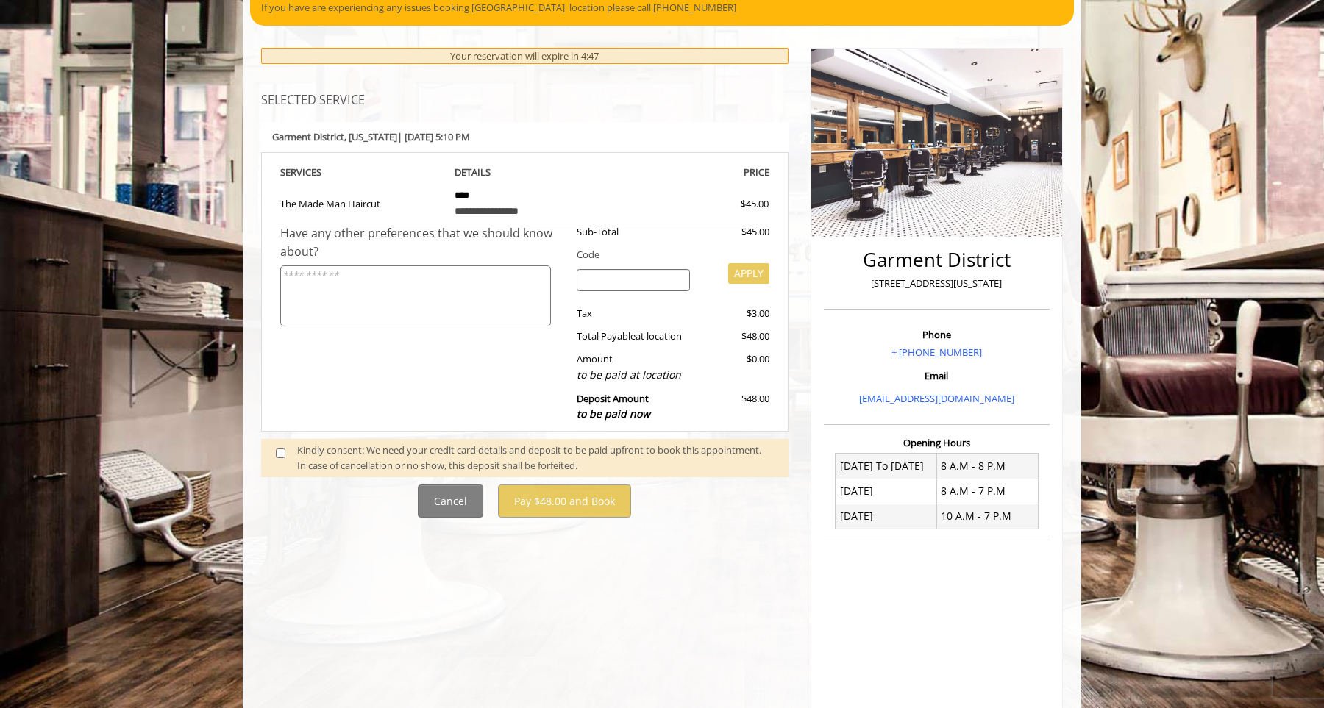
scroll to position [143, 0]
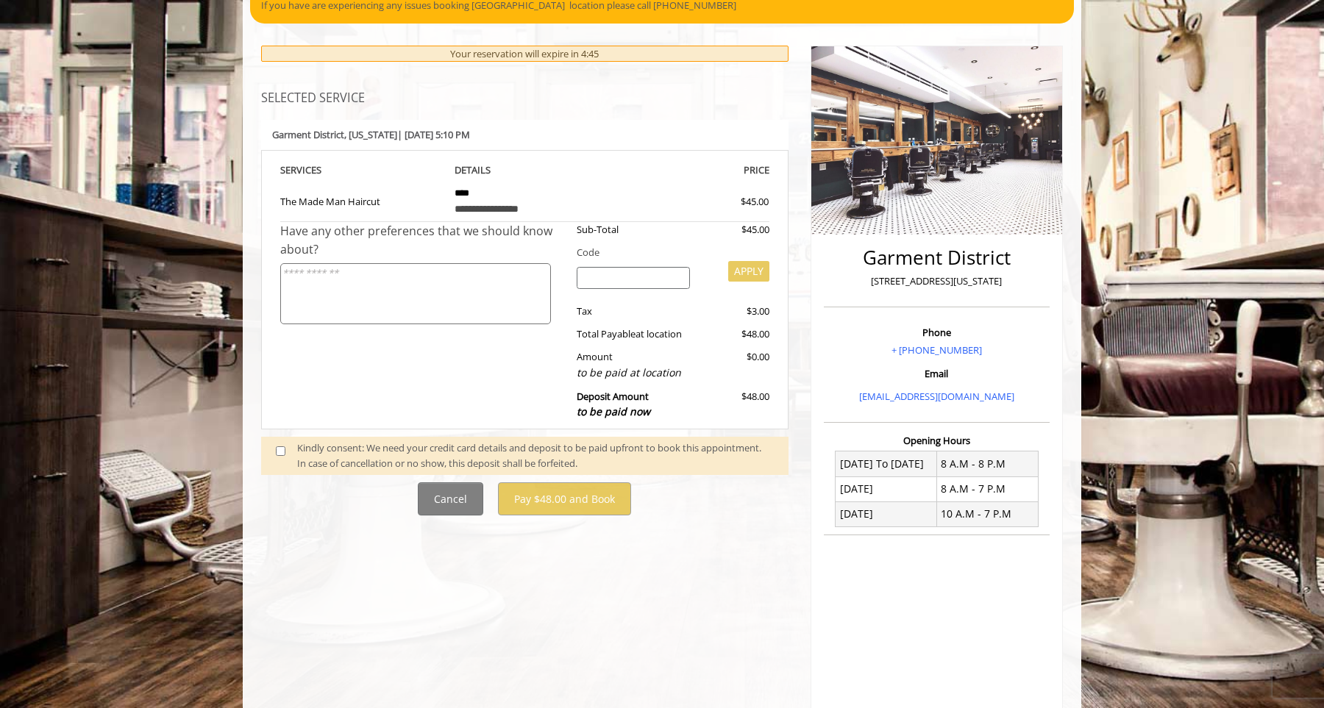
click at [502, 463] on div "Kindly consent: We need your credit card details and deposit to be paid upfront…" at bounding box center [535, 456] width 477 height 31
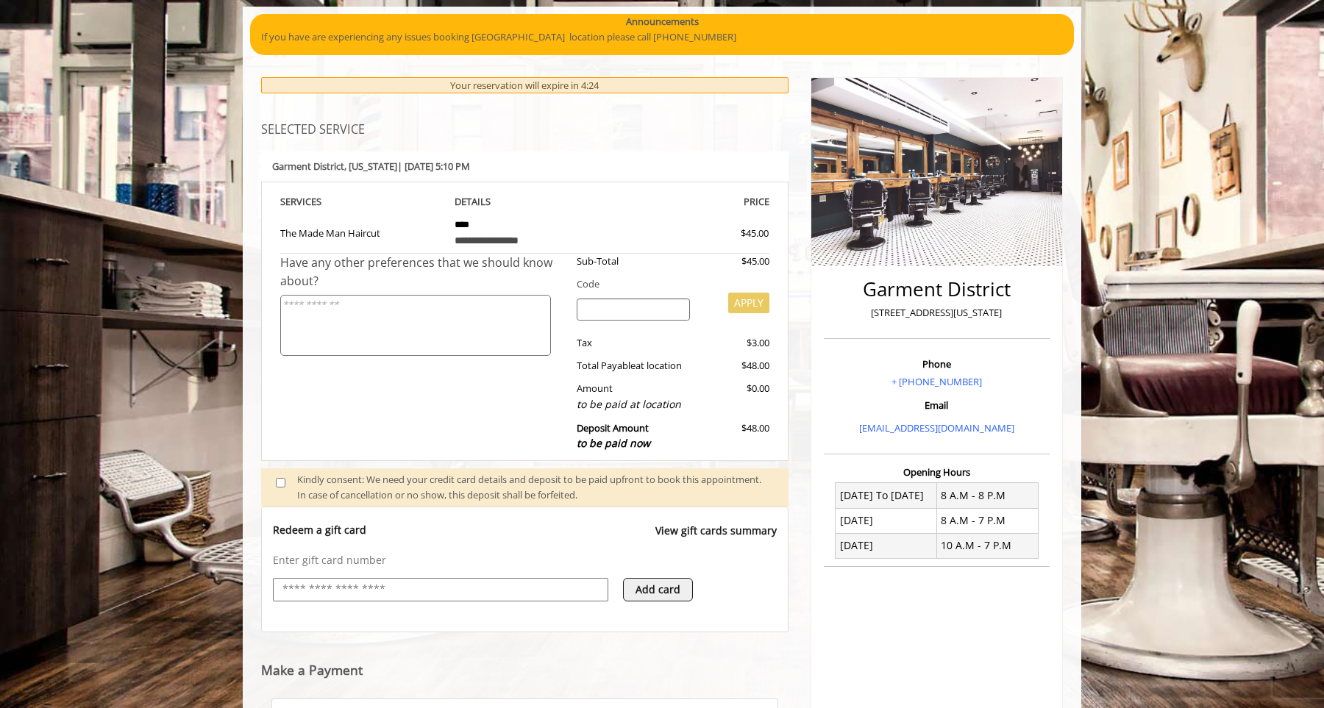
scroll to position [410, 0]
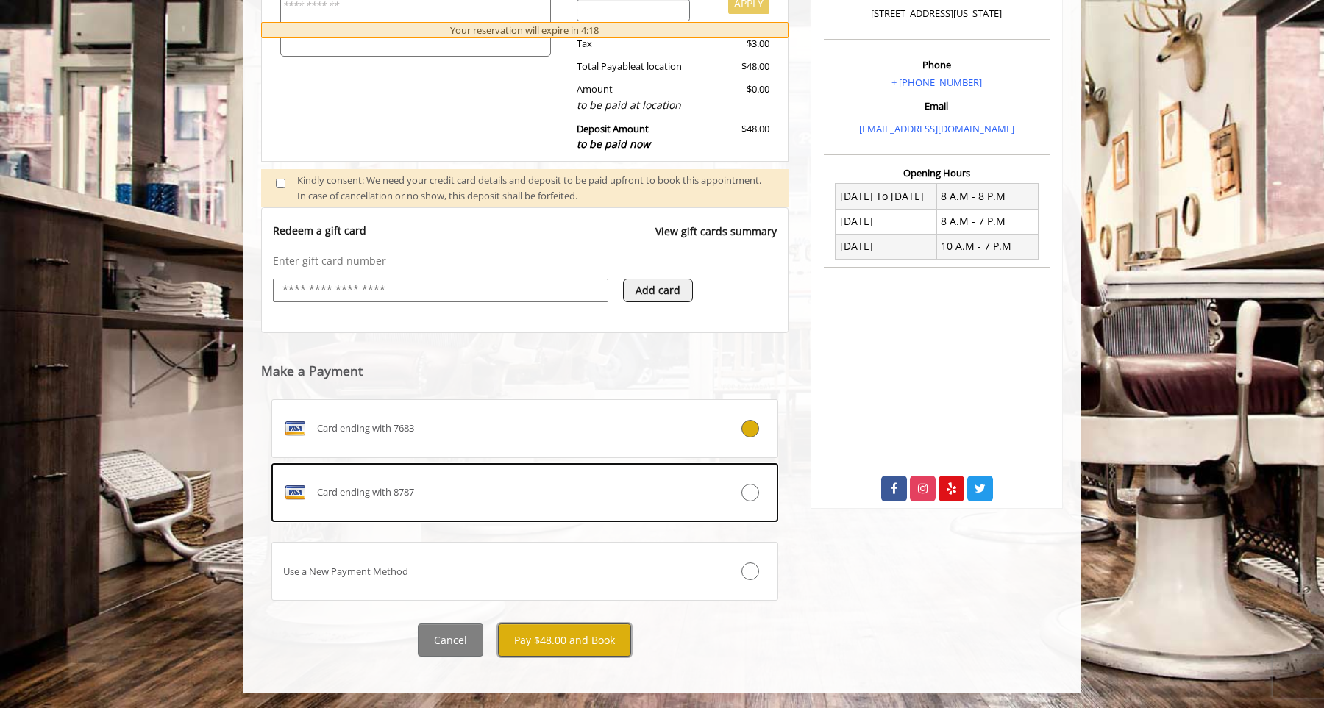
click at [588, 644] on button "Pay $48.00 and Book" at bounding box center [564, 640] width 133 height 33
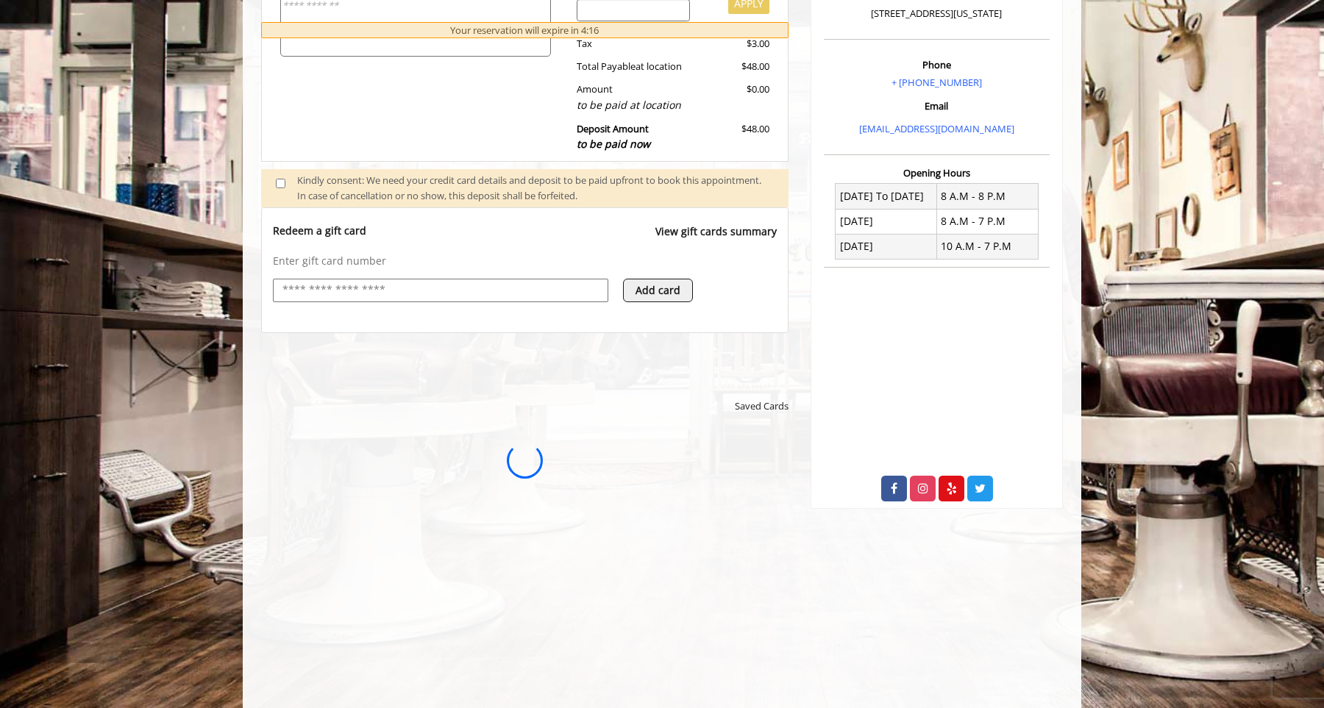
scroll to position [0, 0]
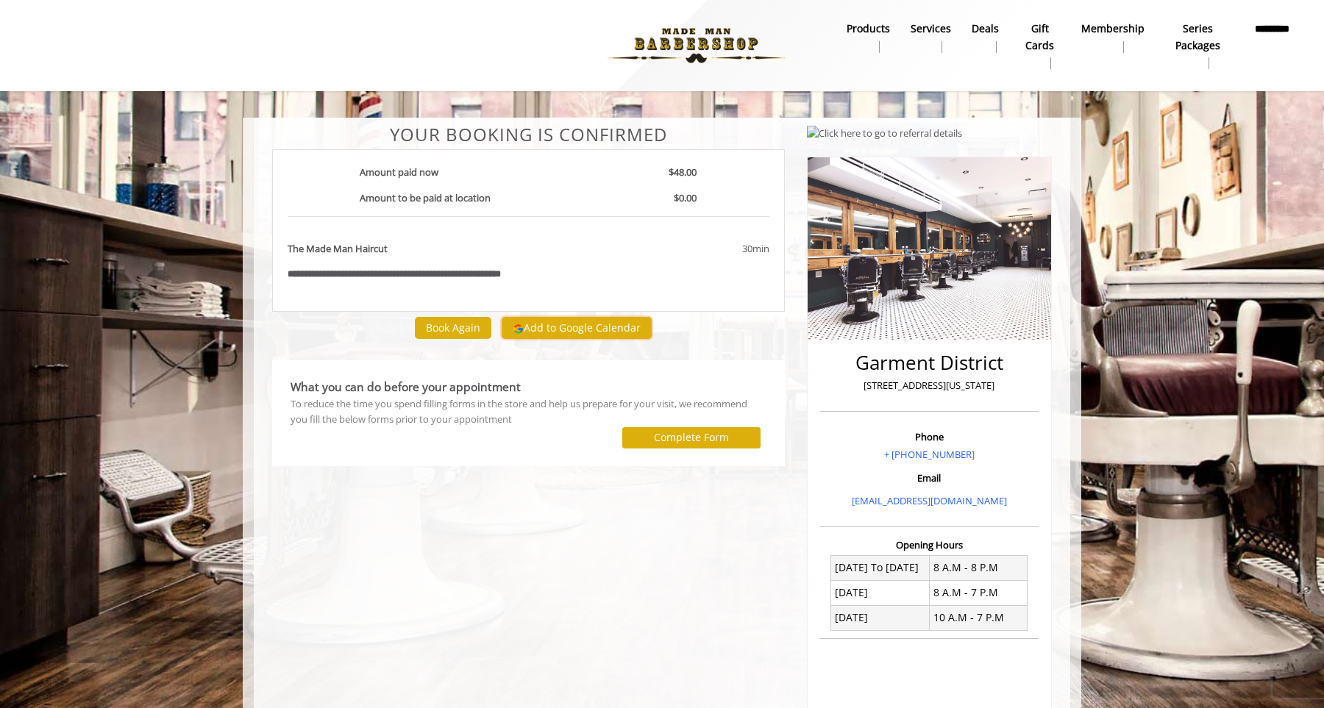
click at [588, 326] on button "Add to Google Calendar" at bounding box center [577, 328] width 150 height 22
